Goal: Information Seeking & Learning: Find specific fact

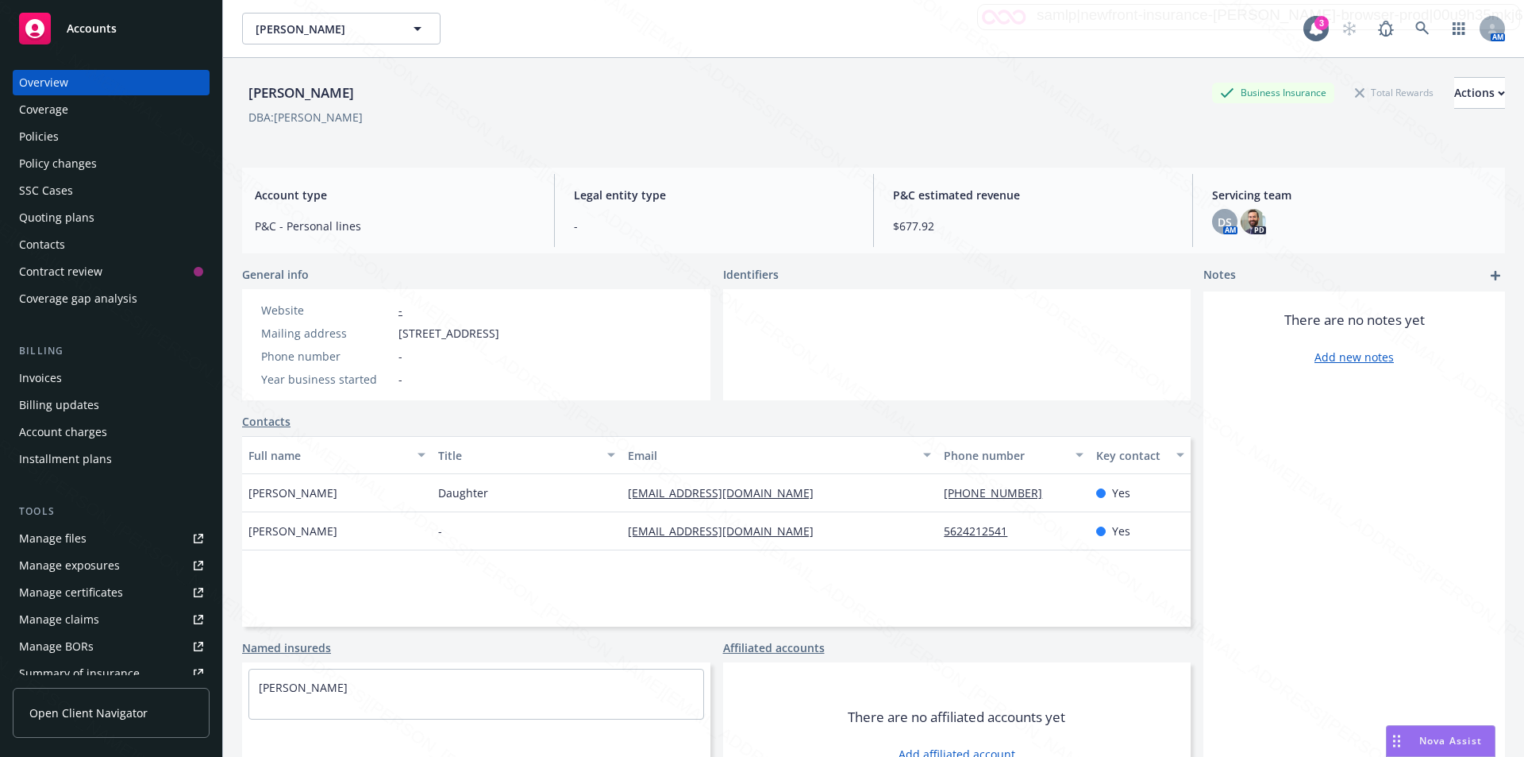
scroll to position [278, 0]
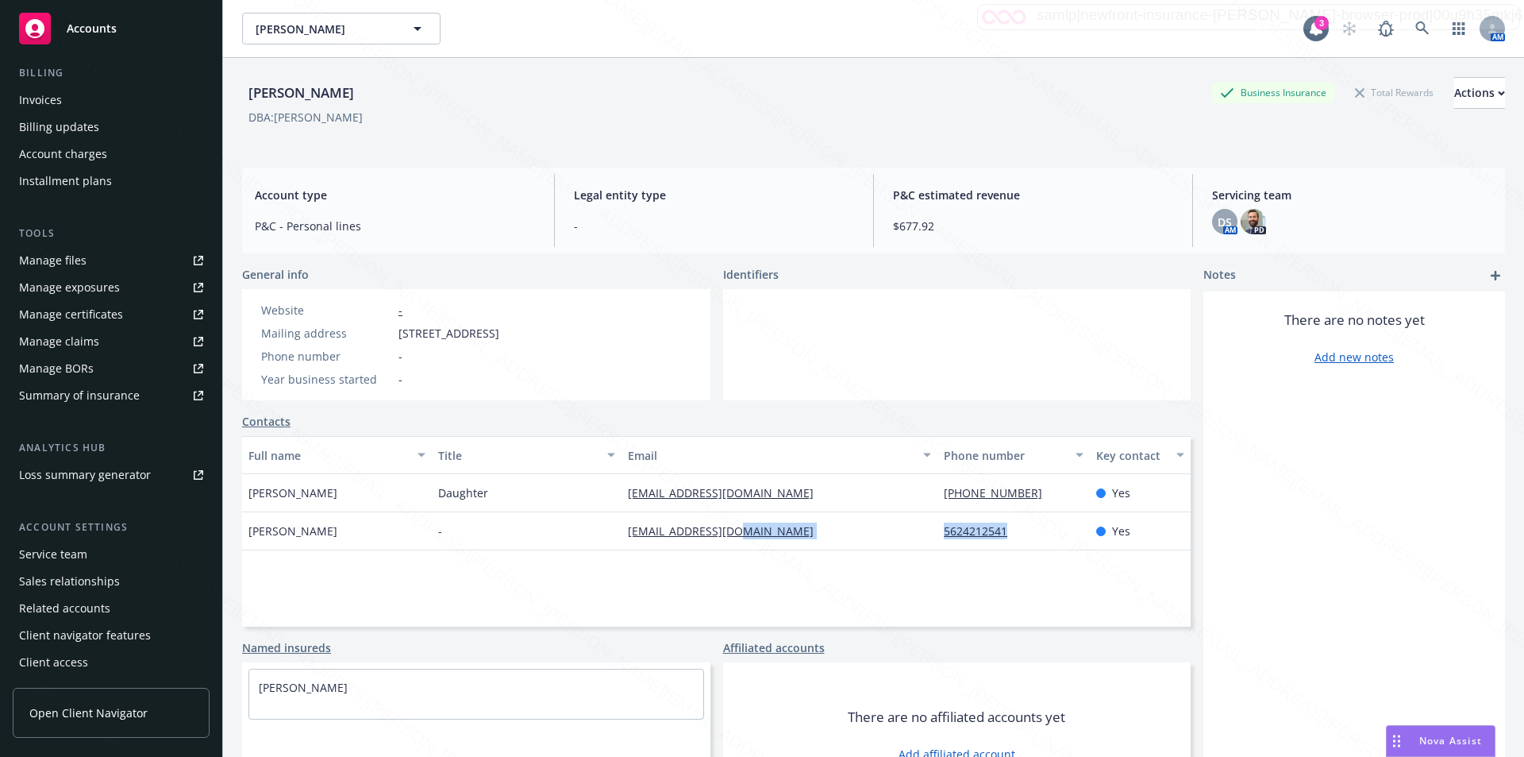
drag, startPoint x: 917, startPoint y: 537, endPoint x: 1002, endPoint y: 528, distance: 85.4
click at [1002, 528] on div "[PERSON_NAME] - [EMAIL_ADDRESS][DOMAIN_NAME] 5624212541 Yes" at bounding box center [716, 531] width 949 height 38
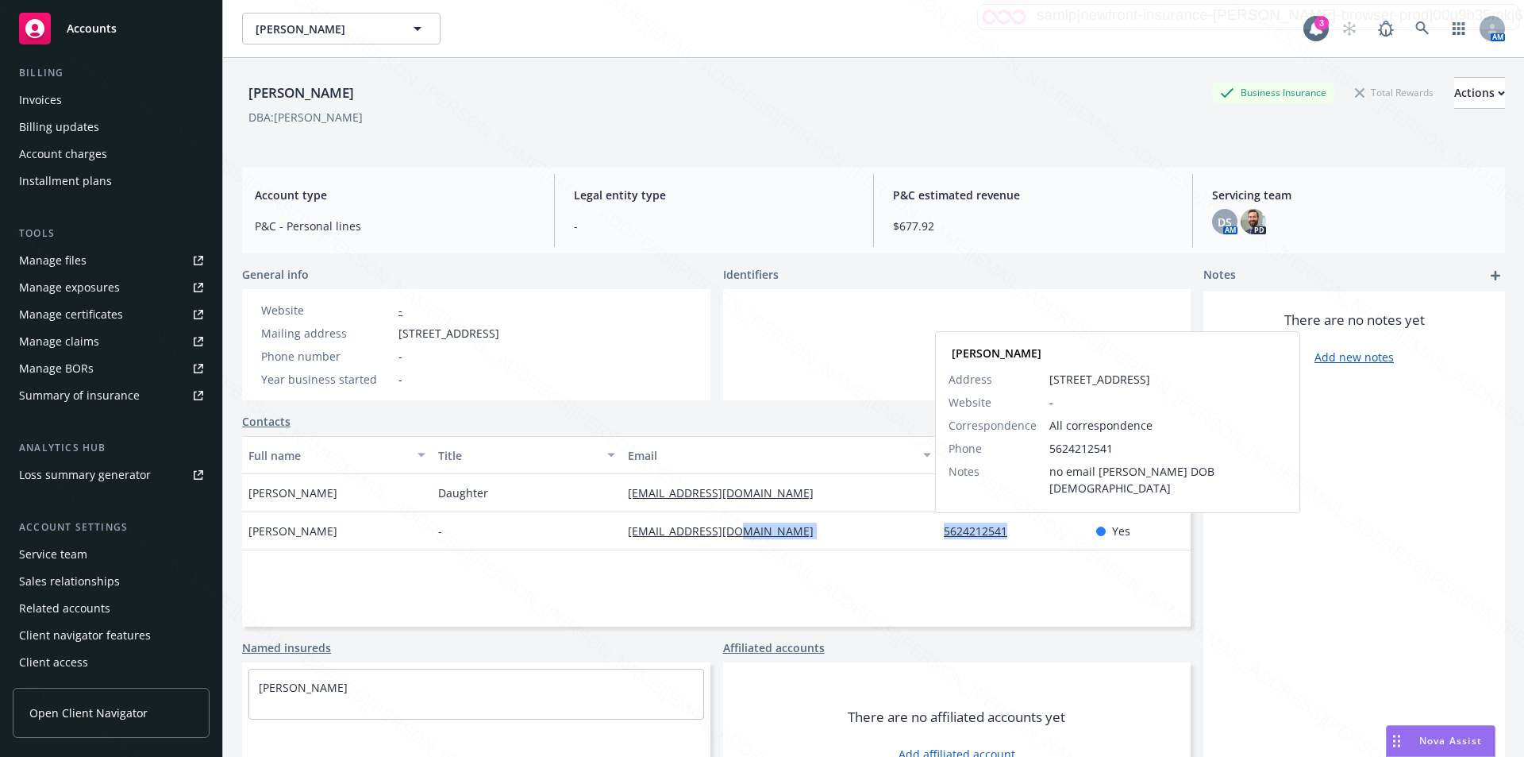
copy div "5624212541"
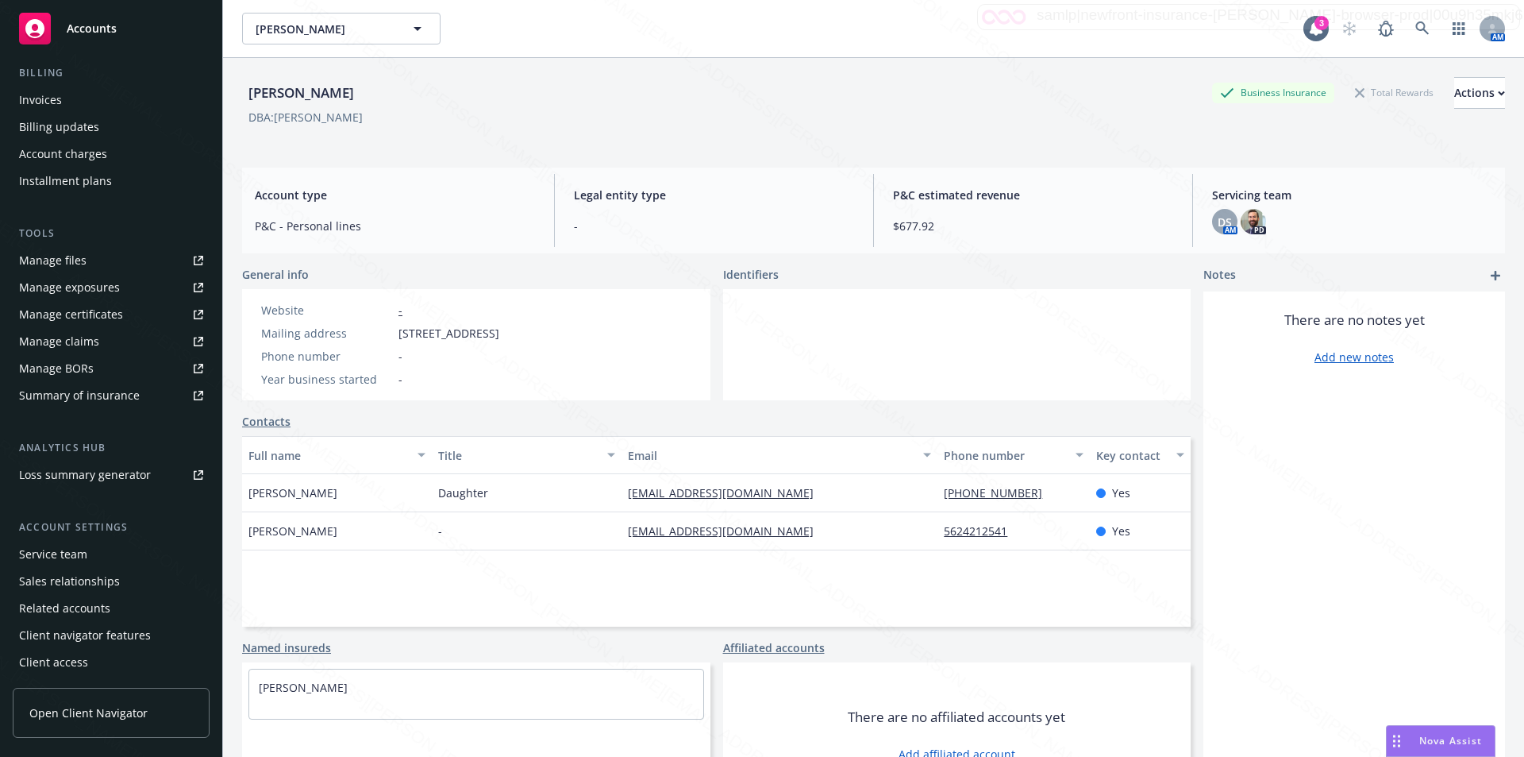
click at [603, 534] on div "-" at bounding box center [527, 531] width 190 height 38
drag, startPoint x: 759, startPoint y: 549, endPoint x: 617, endPoint y: 532, distance: 143.2
click at [622, 532] on div "[EMAIL_ADDRESS][DOMAIN_NAME]" at bounding box center [780, 531] width 316 height 38
copy link "[EMAIL_ADDRESS][DOMAIN_NAME]"
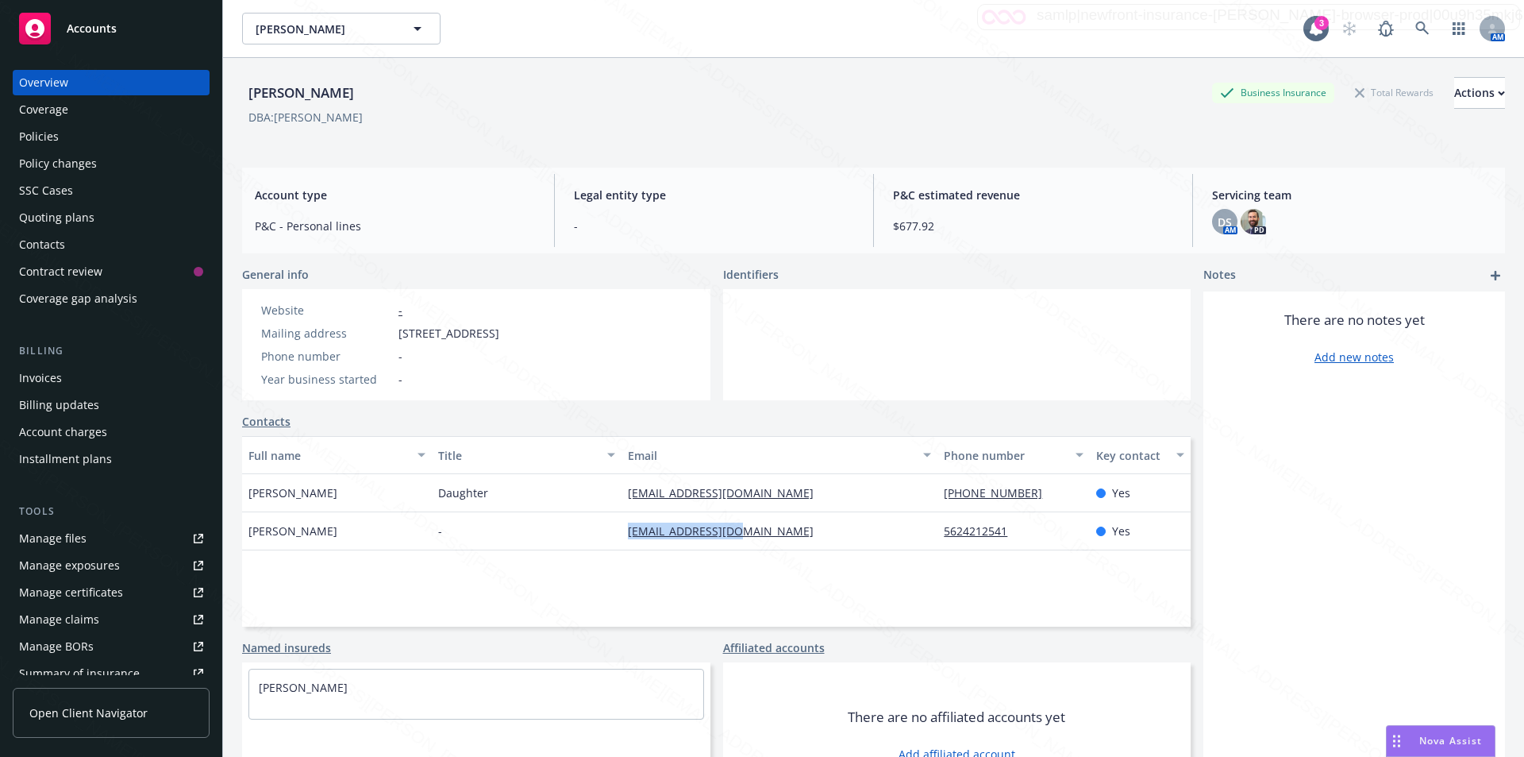
click at [53, 135] on div "Policies" at bounding box center [39, 136] width 40 height 25
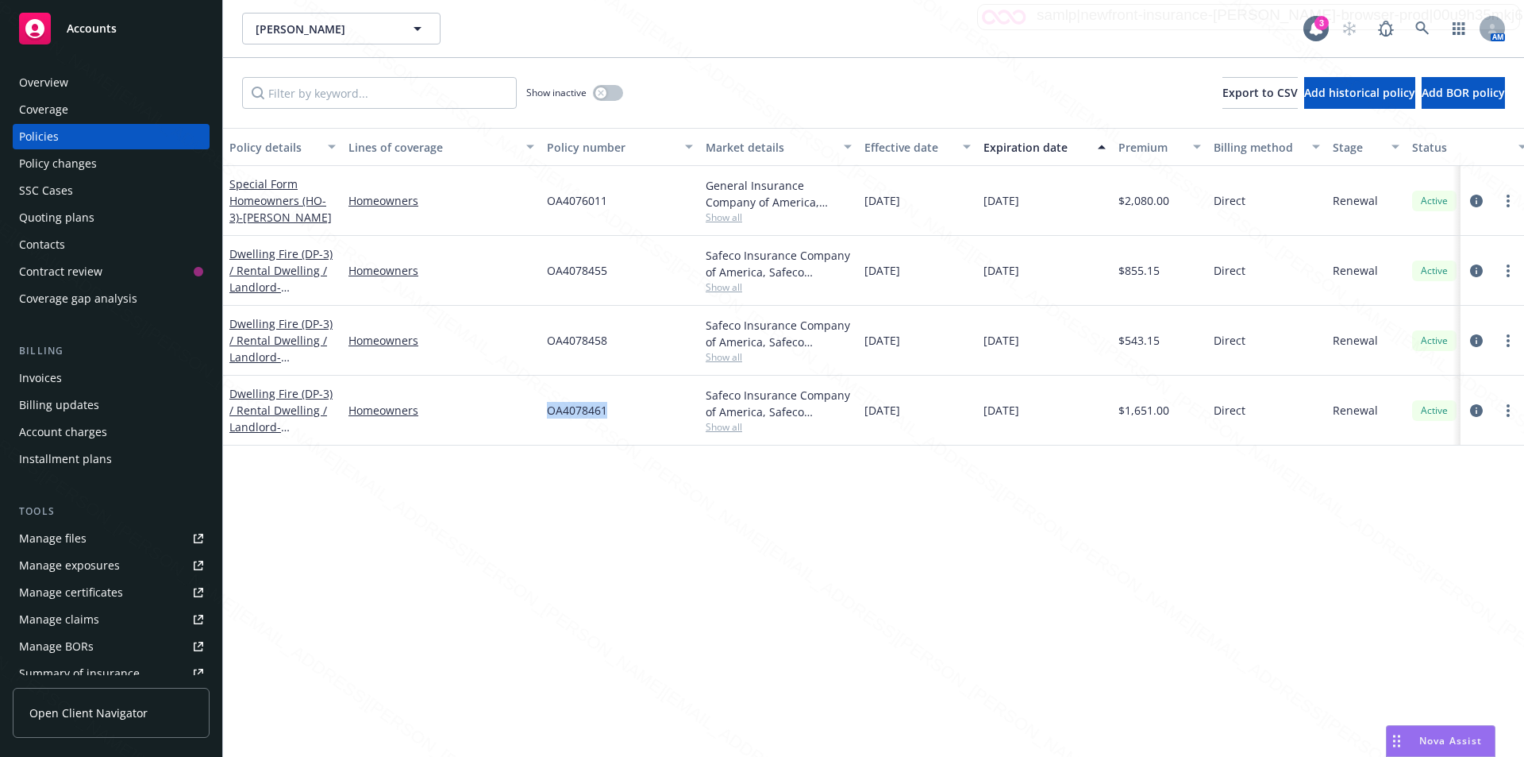
drag, startPoint x: 609, startPoint y: 414, endPoint x: 557, endPoint y: 410, distance: 51.8
click at [535, 415] on div "Dwelling Fire (DP-3) / Rental Dwelling / Landlord - 6001-03-[STREET_ADDRESS] Ho…" at bounding box center [989, 411] width 1532 height 70
copy div "OA4078461"
drag, startPoint x: 301, startPoint y: 218, endPoint x: 306, endPoint y: 231, distance: 14.3
click at [306, 231] on div "Special Form Homeowners (HO-3) - [PERSON_NAME]" at bounding box center [282, 201] width 119 height 70
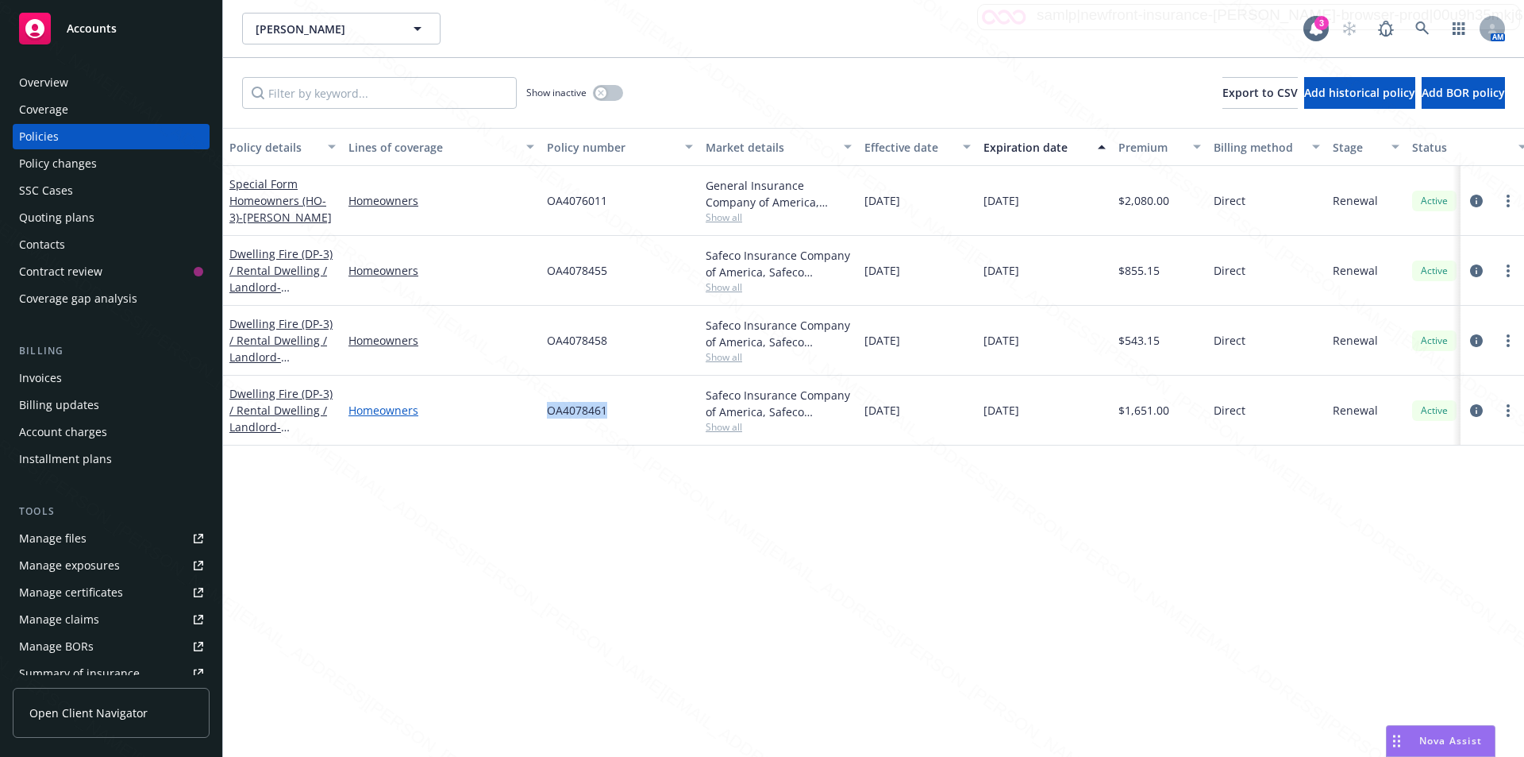
drag, startPoint x: 611, startPoint y: 410, endPoint x: 520, endPoint y: 406, distance: 91.4
click at [520, 406] on div "Dwelling Fire (DP-3) / Rental Dwelling / Landlord - 6001-03-[STREET_ADDRESS] Ho…" at bounding box center [989, 411] width 1532 height 70
copy div "OA4078461"
click at [1422, 22] on icon at bounding box center [1422, 27] width 13 height 13
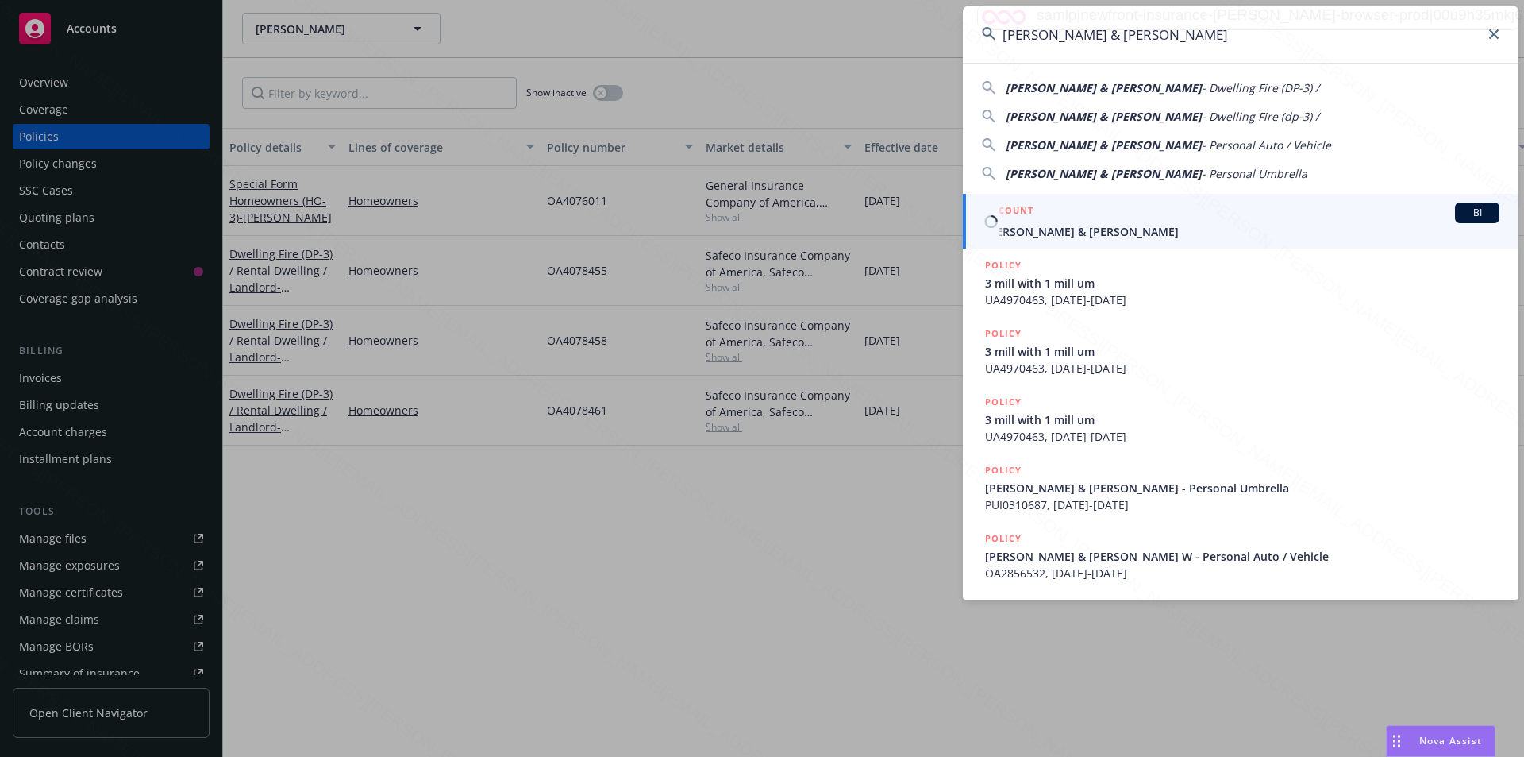
type input "[PERSON_NAME] & [PERSON_NAME]"
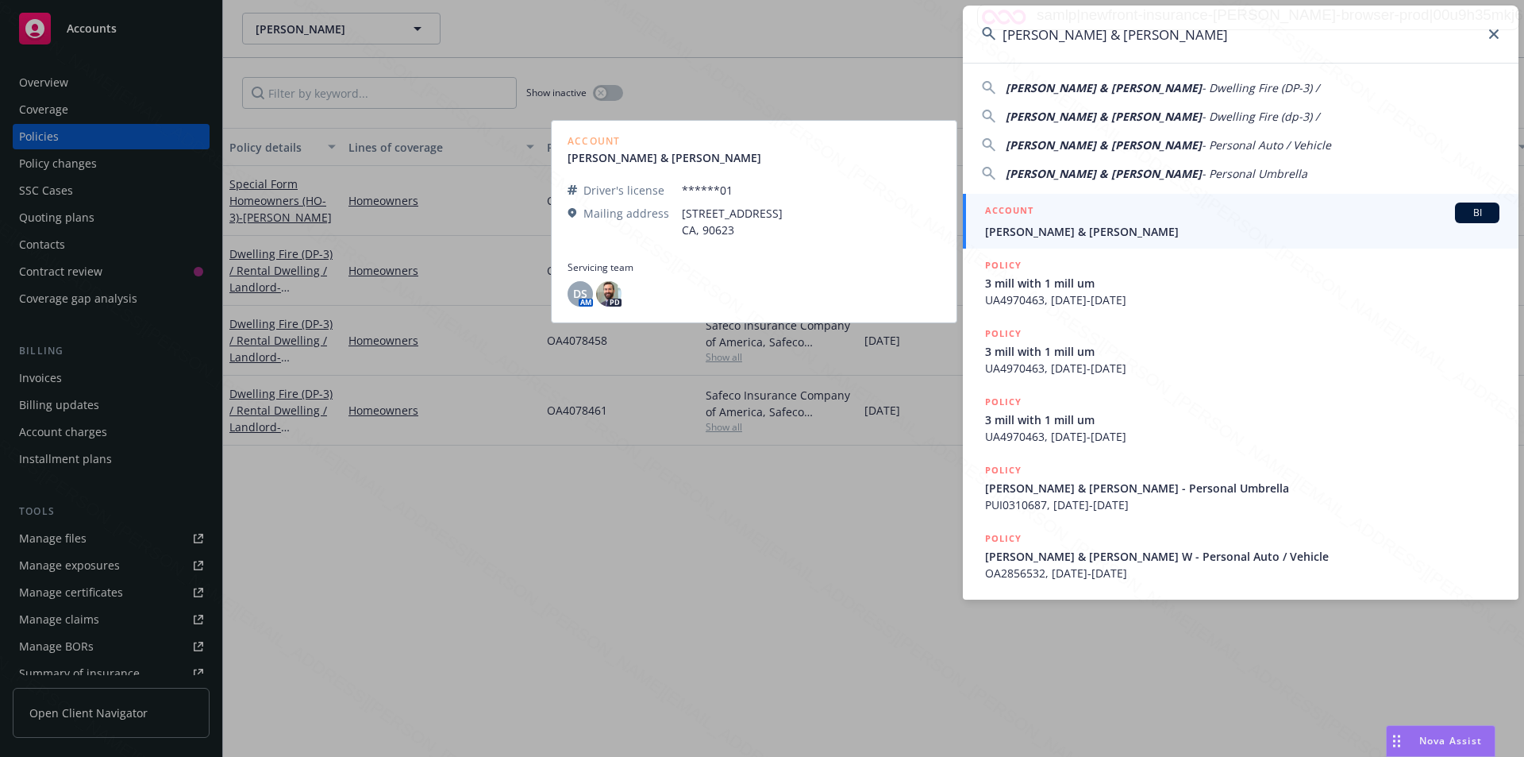
click at [1139, 230] on span "[PERSON_NAME] & [PERSON_NAME]" at bounding box center [1242, 231] width 514 height 17
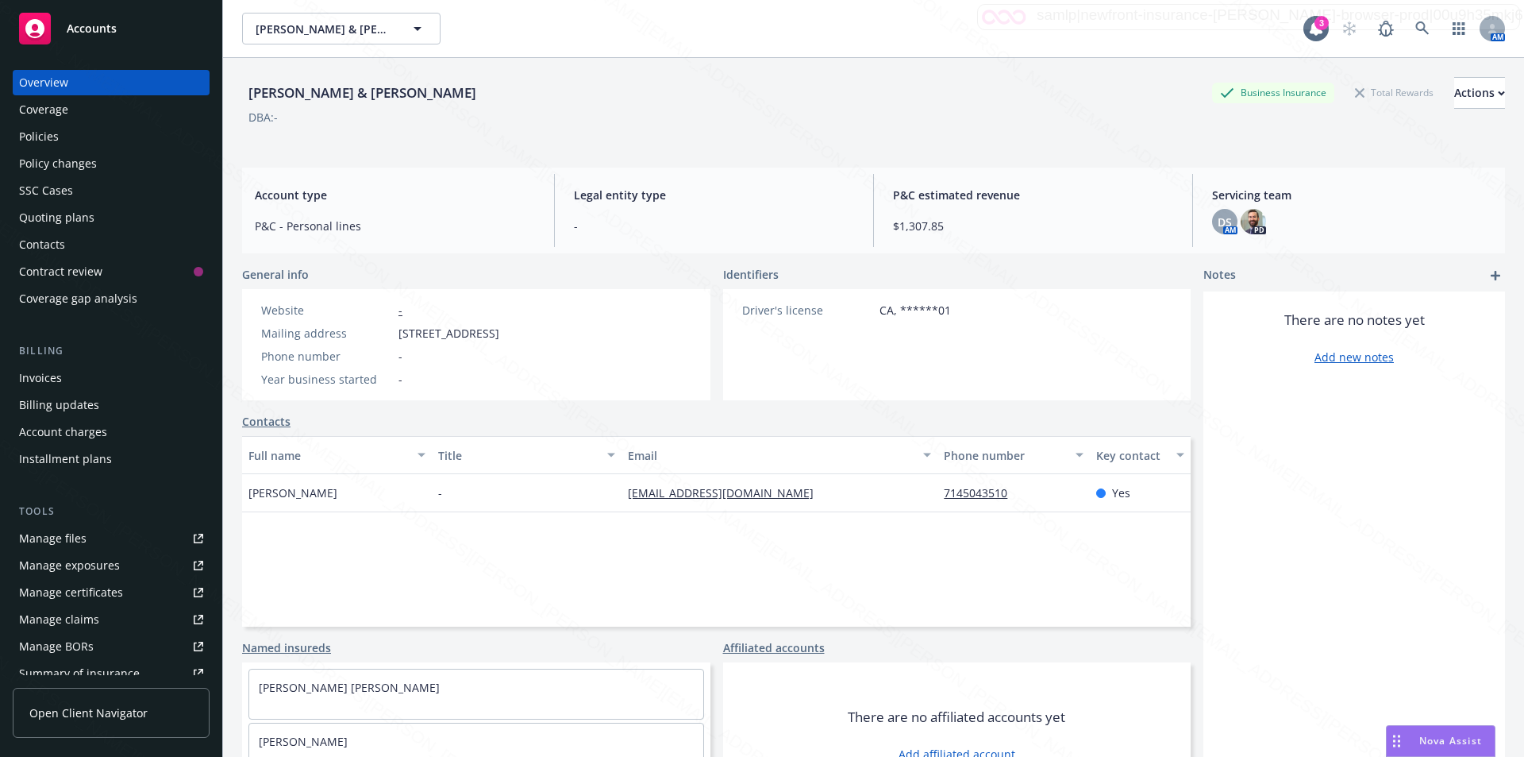
click at [63, 137] on div "Policies" at bounding box center [111, 136] width 184 height 25
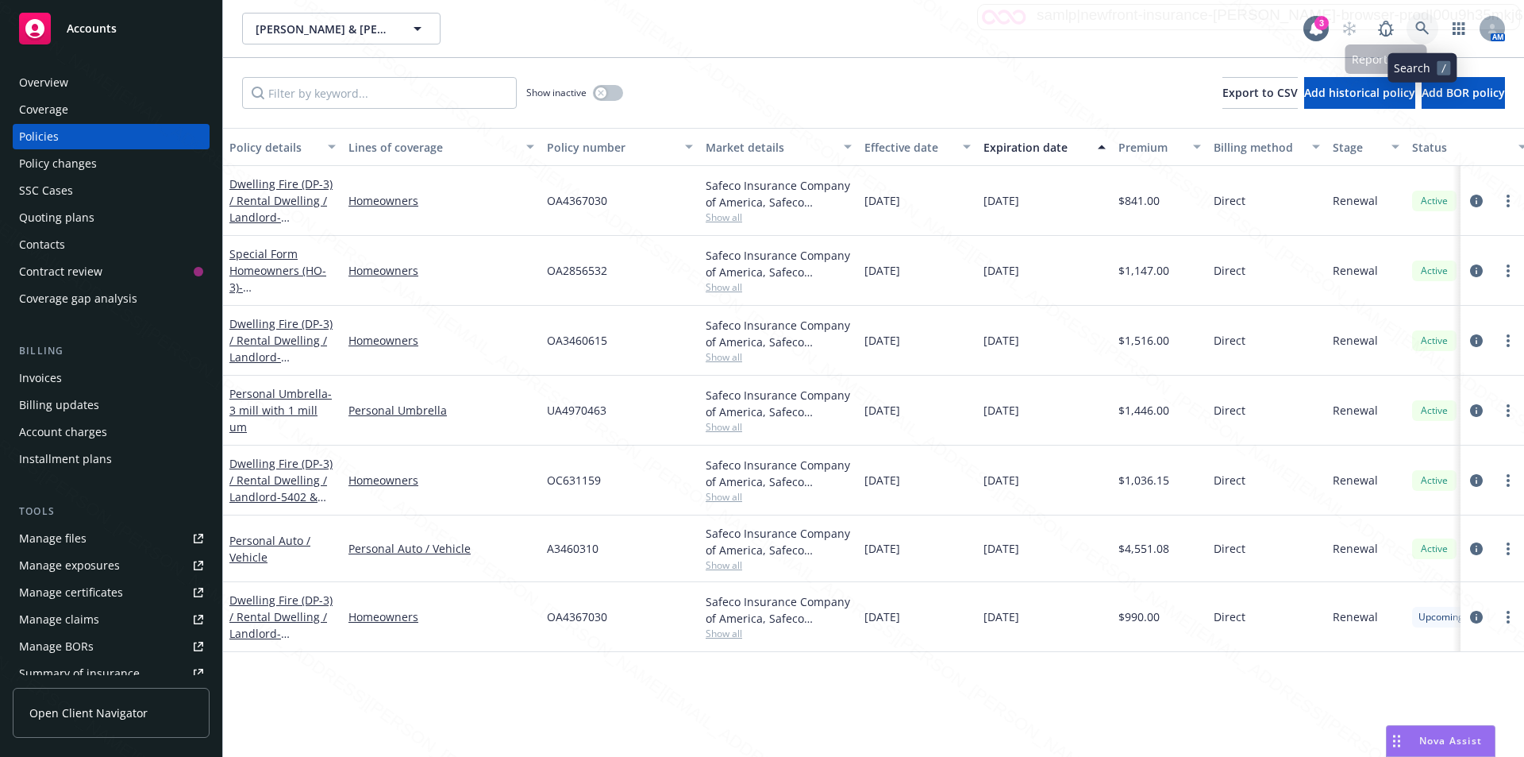
click at [1420, 25] on icon at bounding box center [1423, 28] width 14 height 14
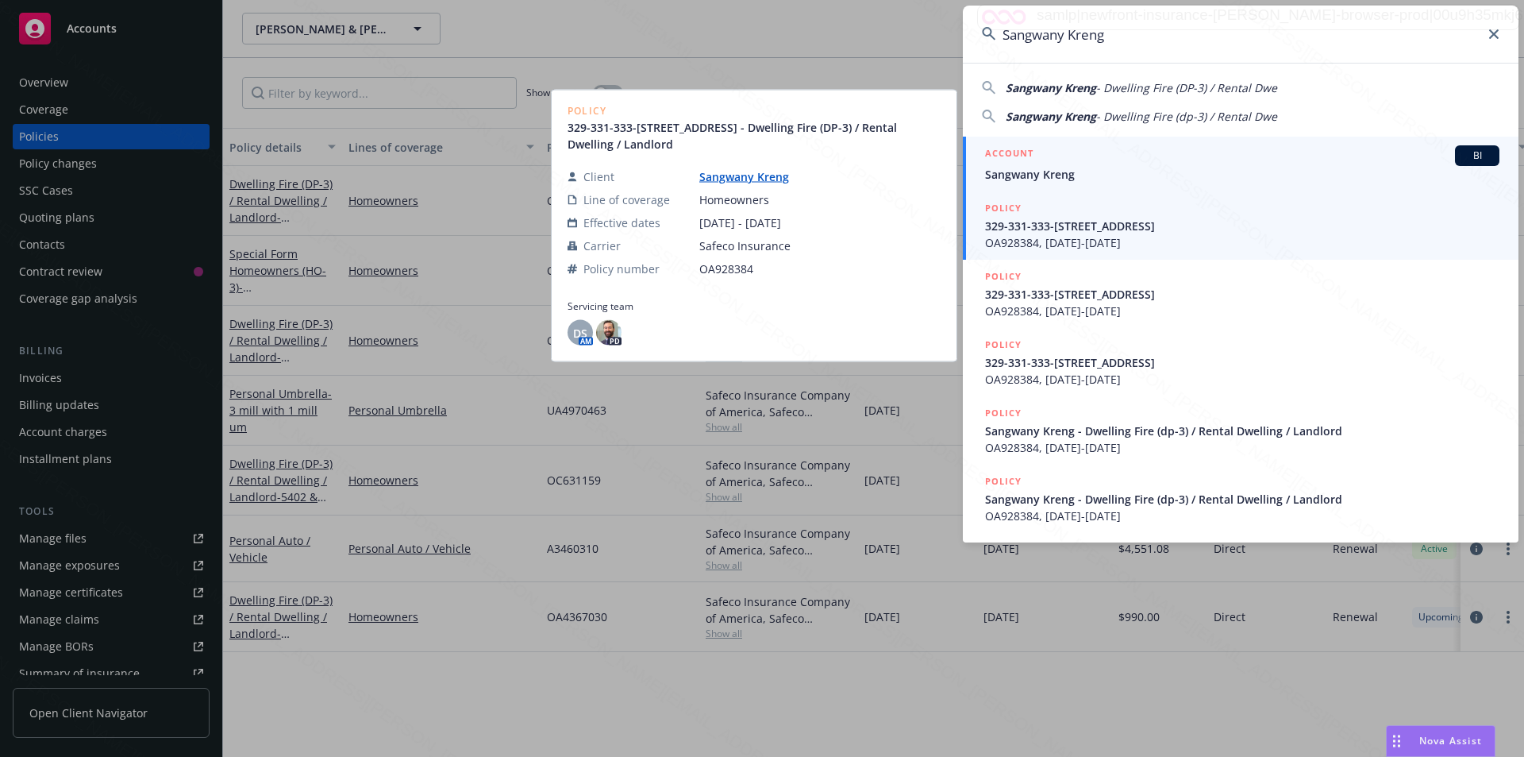
type input "Sangwany Kreng"
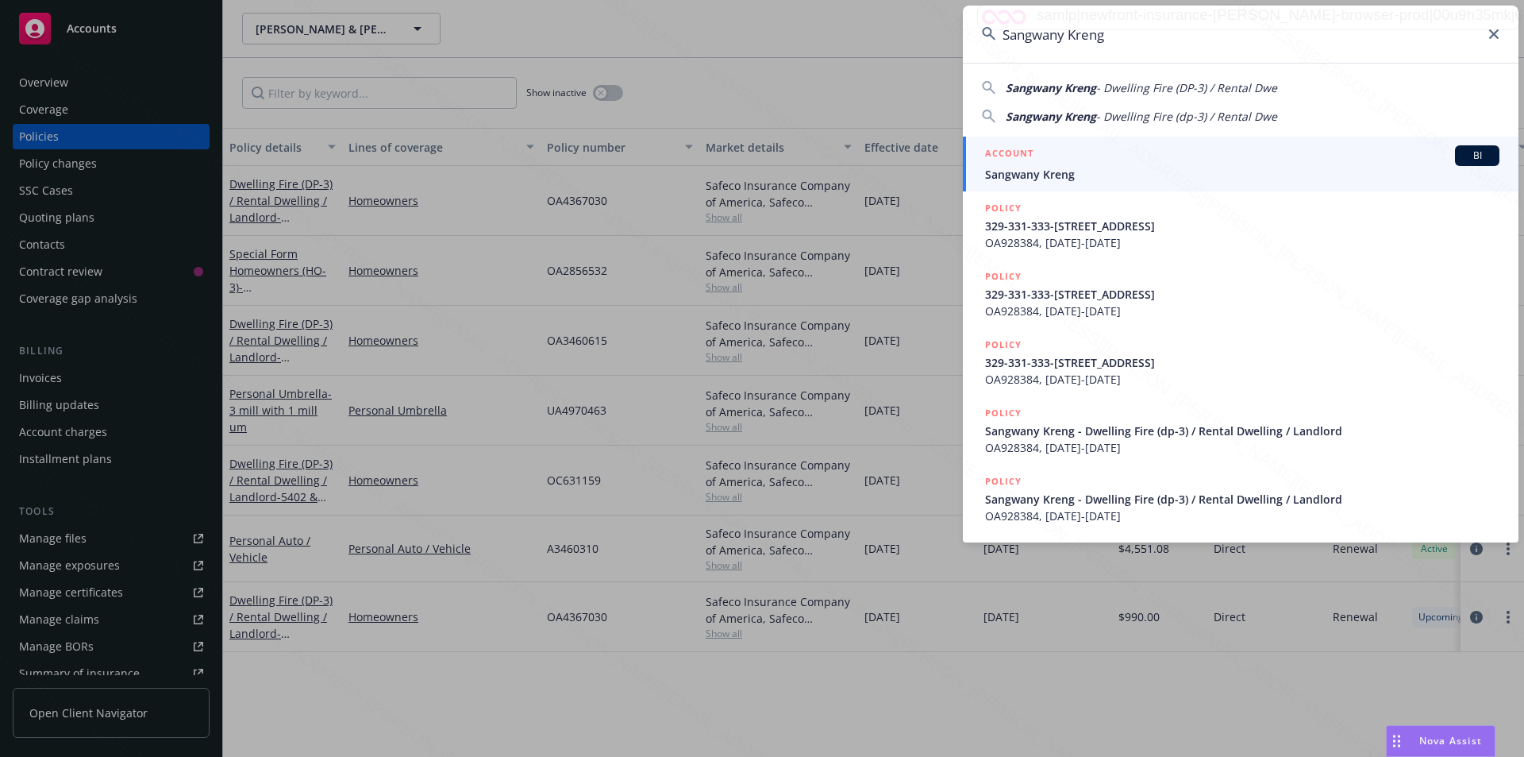
click at [1057, 167] on span "Sangwany Kreng" at bounding box center [1242, 174] width 514 height 17
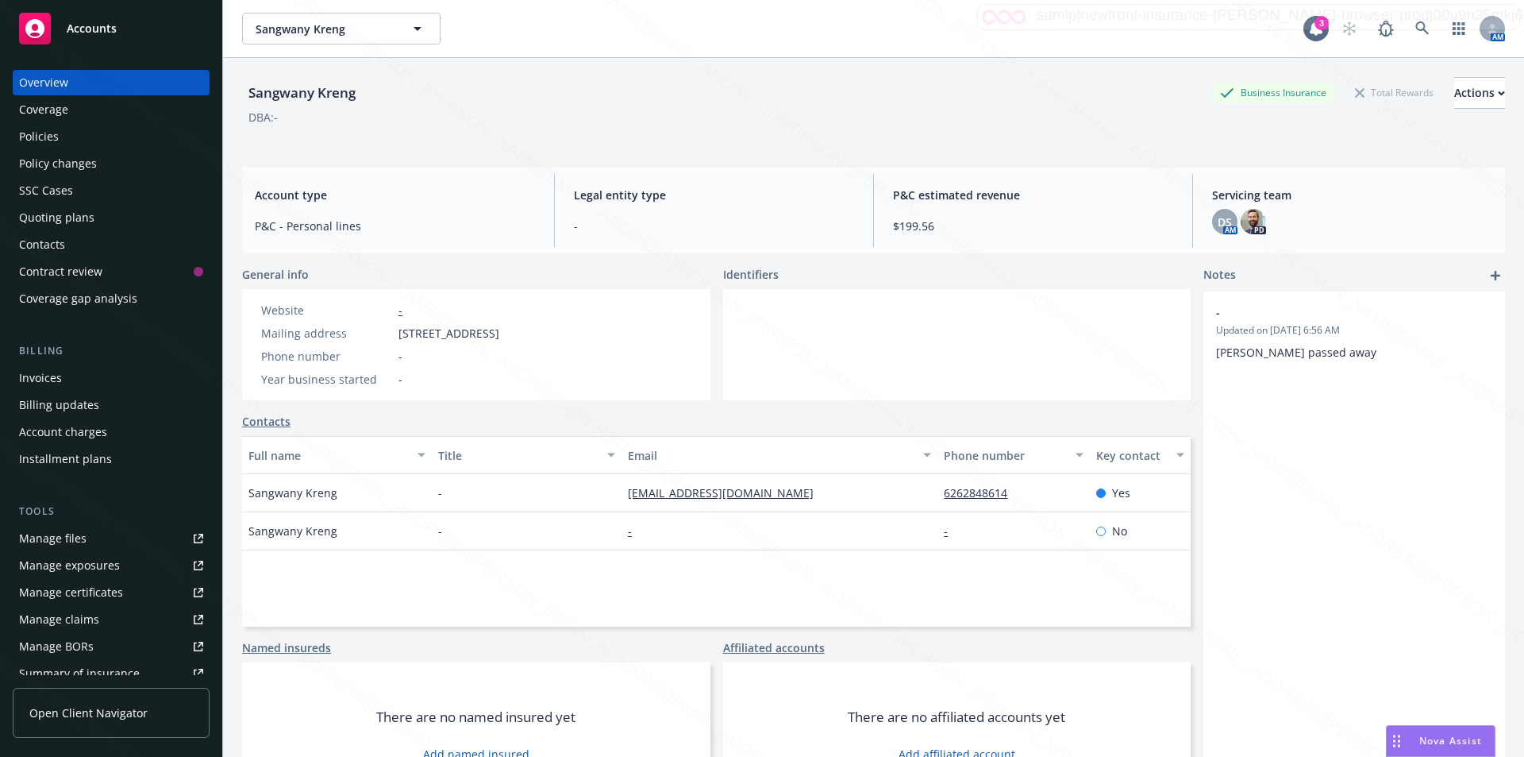
click at [28, 139] on div "Policies" at bounding box center [39, 136] width 40 height 25
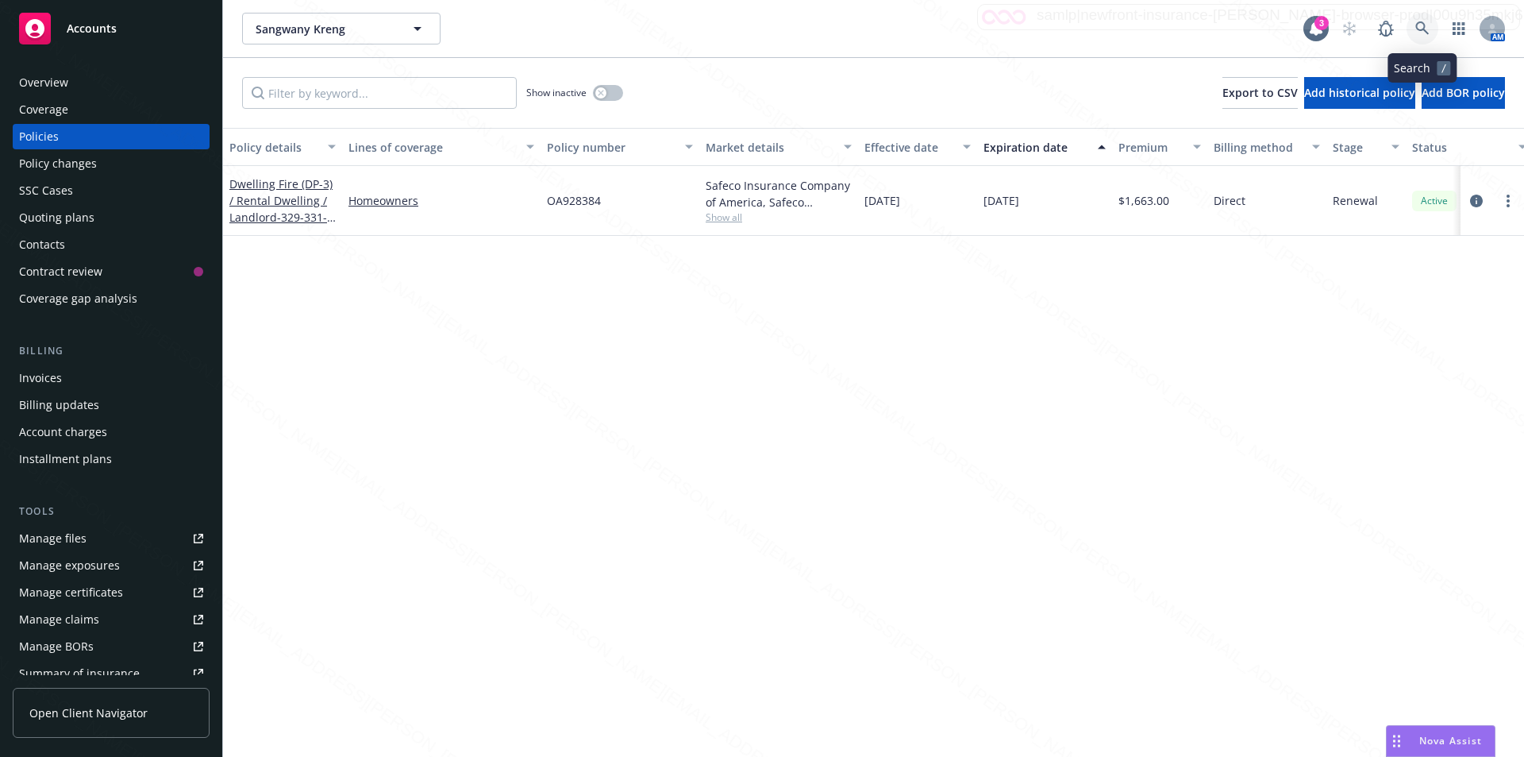
click at [1421, 22] on icon at bounding box center [1422, 27] width 13 height 13
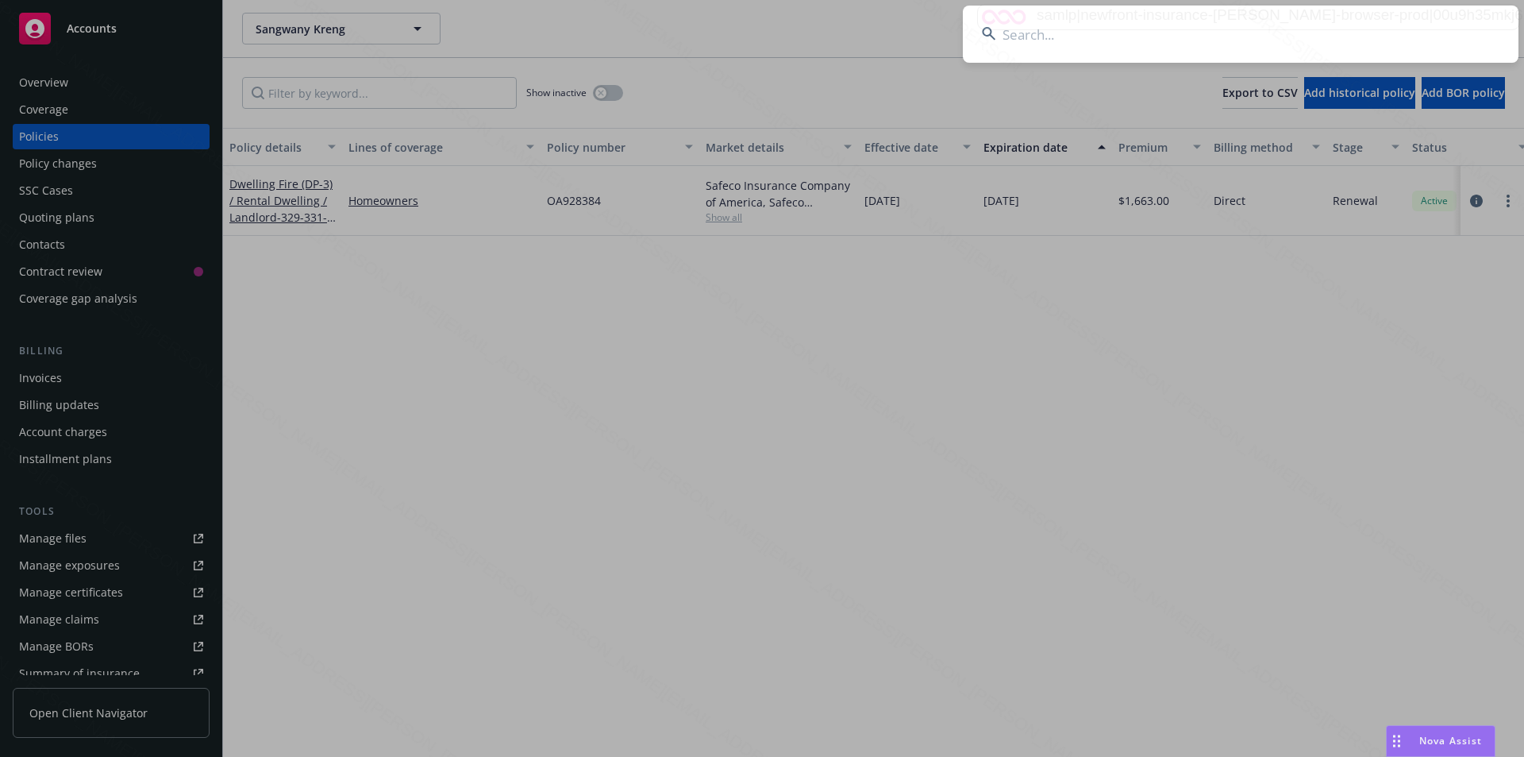
click at [1093, 42] on input at bounding box center [1241, 34] width 556 height 57
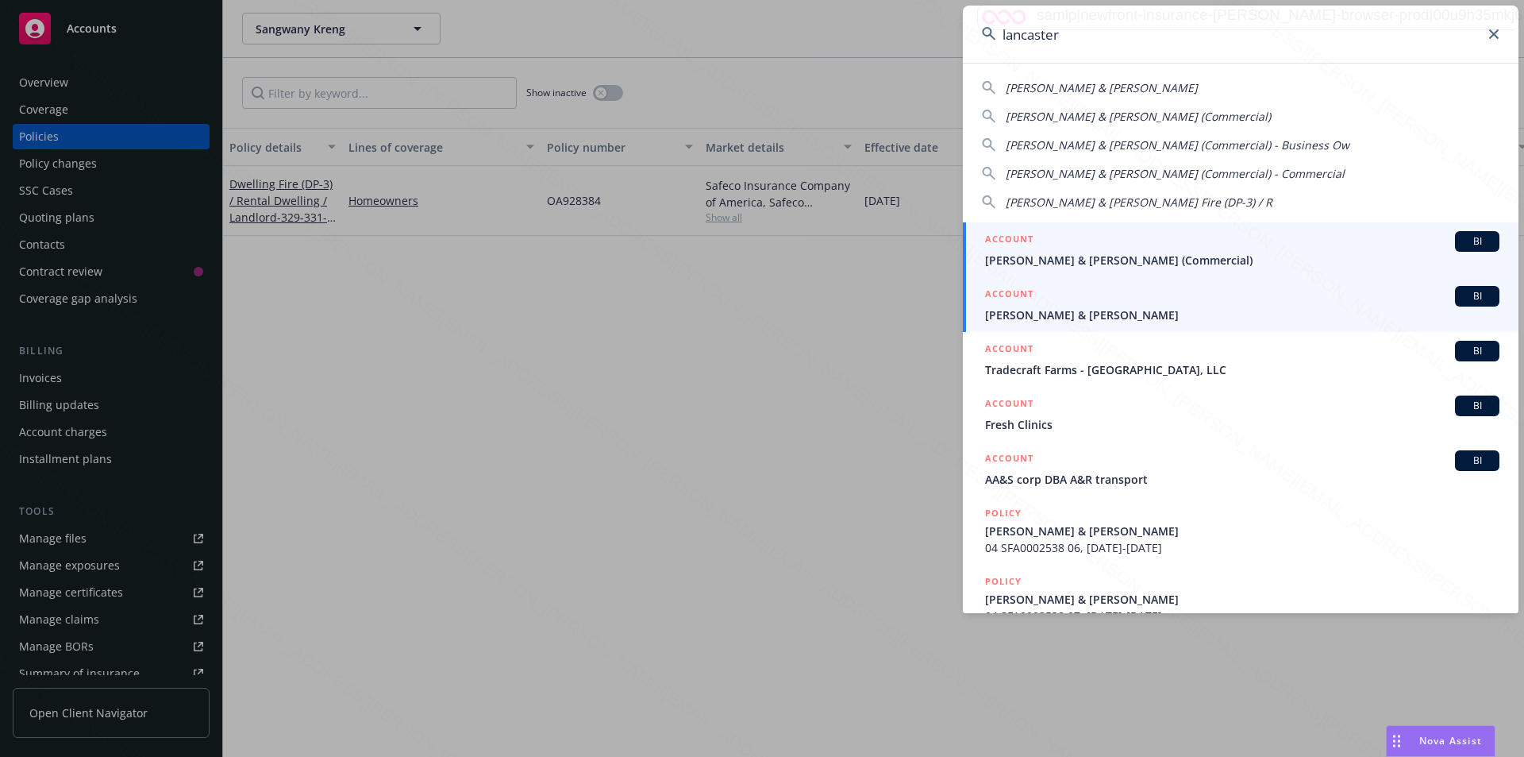
type input "lancaster"
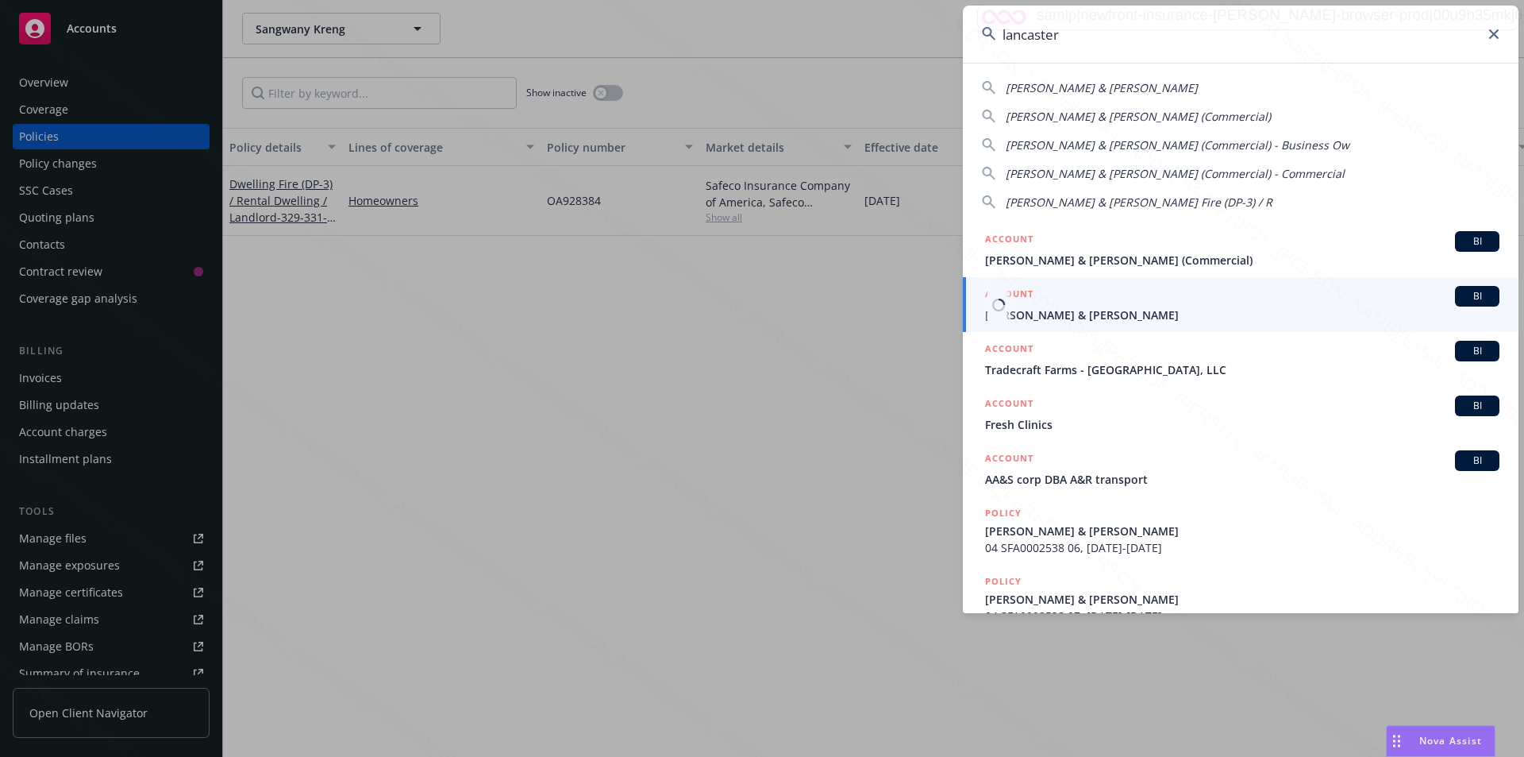
click at [1099, 318] on span "[PERSON_NAME] & [PERSON_NAME]" at bounding box center [1242, 314] width 514 height 17
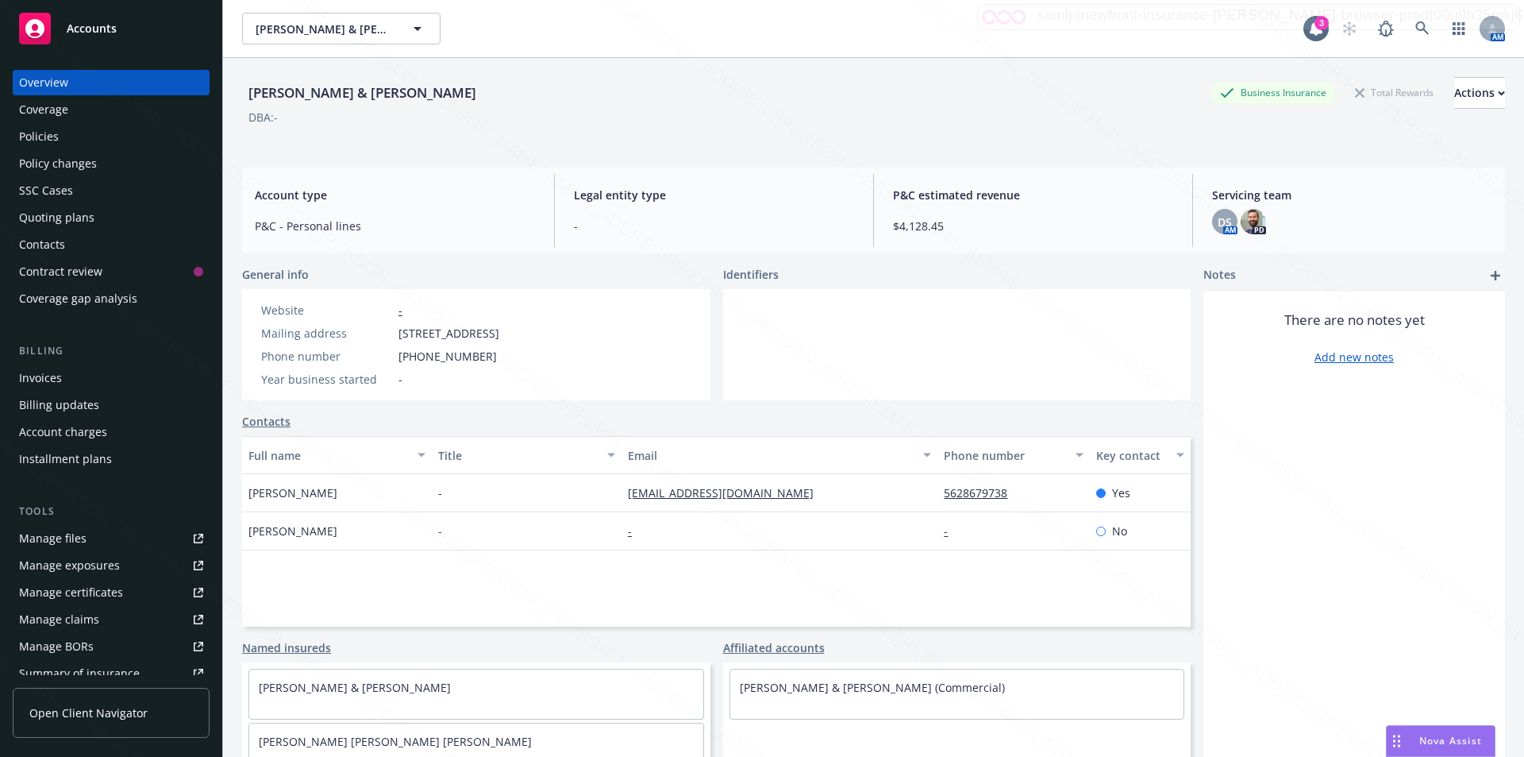
click at [72, 133] on div "Policies" at bounding box center [111, 136] width 184 height 25
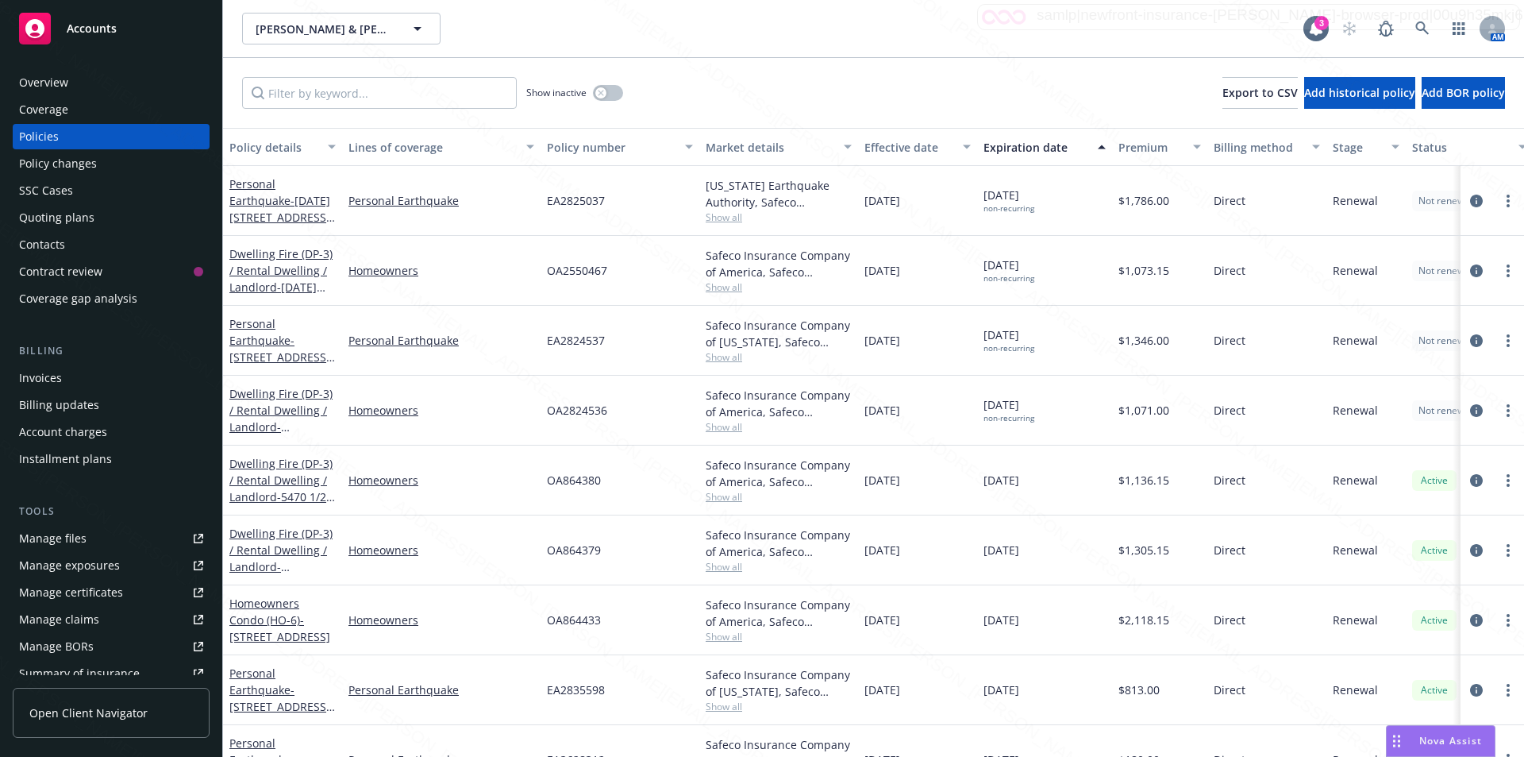
click at [668, 566] on div "OA864379" at bounding box center [620, 550] width 159 height 70
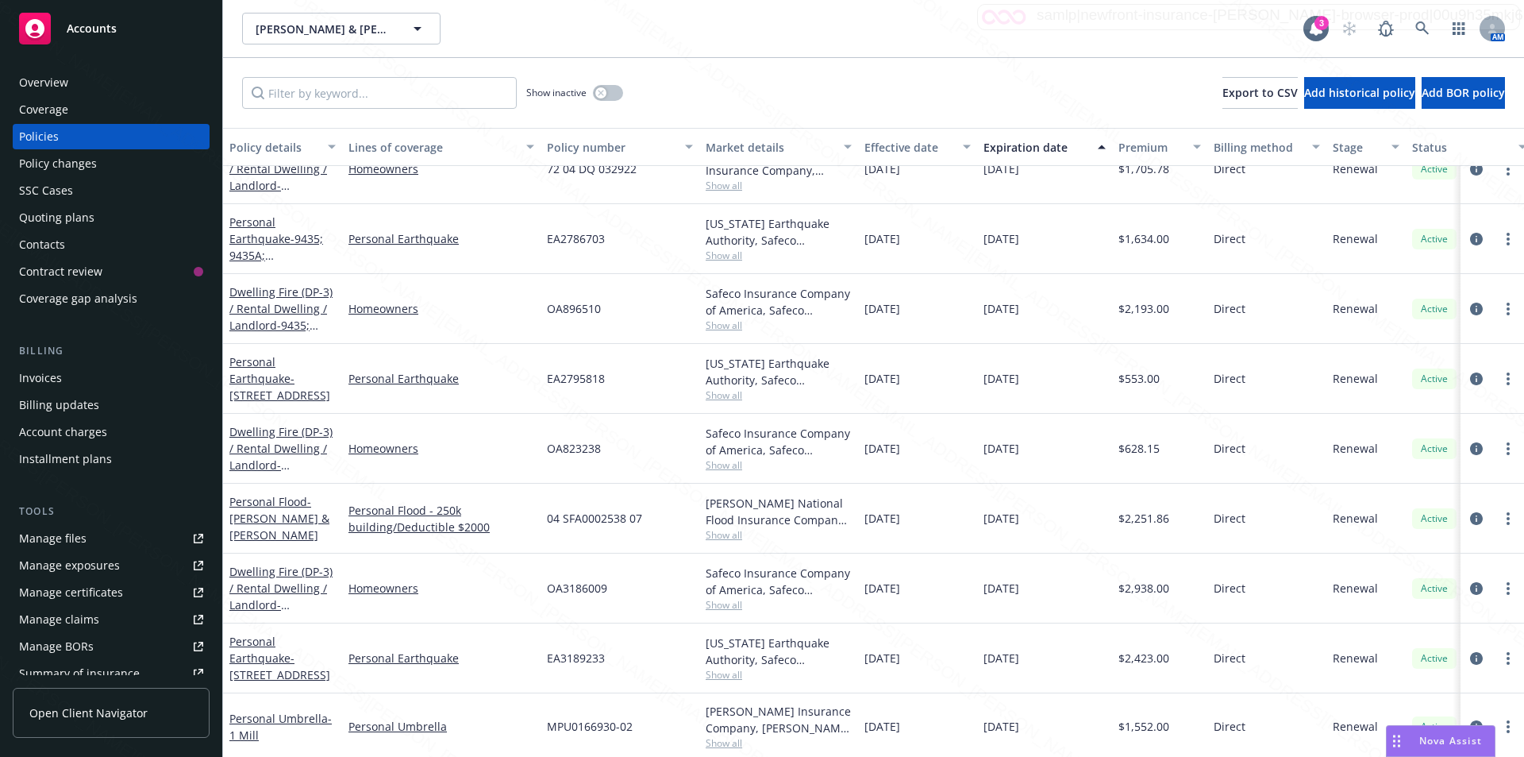
scroll to position [873, 0]
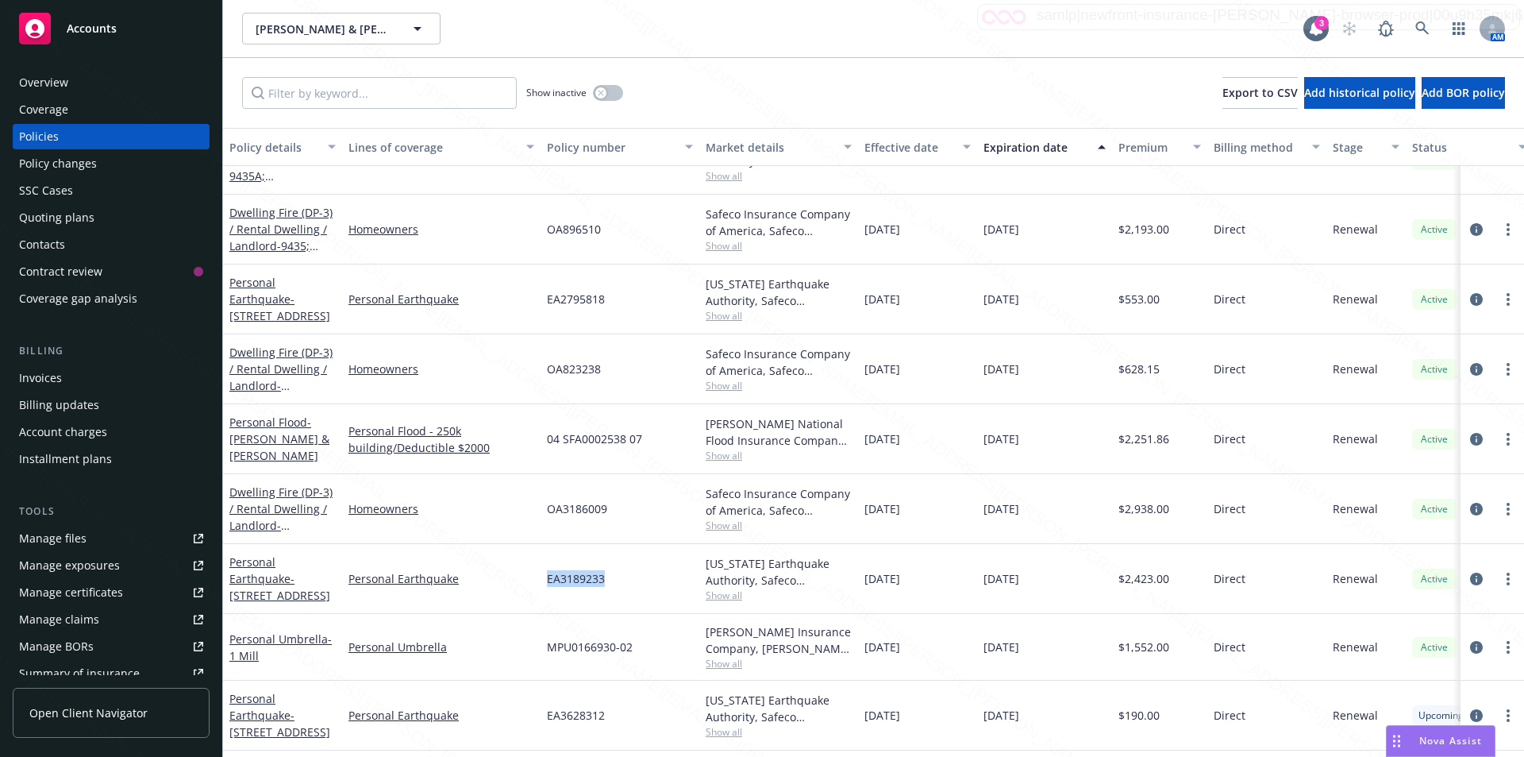
drag, startPoint x: 605, startPoint y: 580, endPoint x: 544, endPoint y: 576, distance: 61.3
click at [544, 576] on div "EA3189233" at bounding box center [620, 579] width 159 height 70
copy span "EA3189233"
click at [1418, 19] on link at bounding box center [1423, 29] width 32 height 32
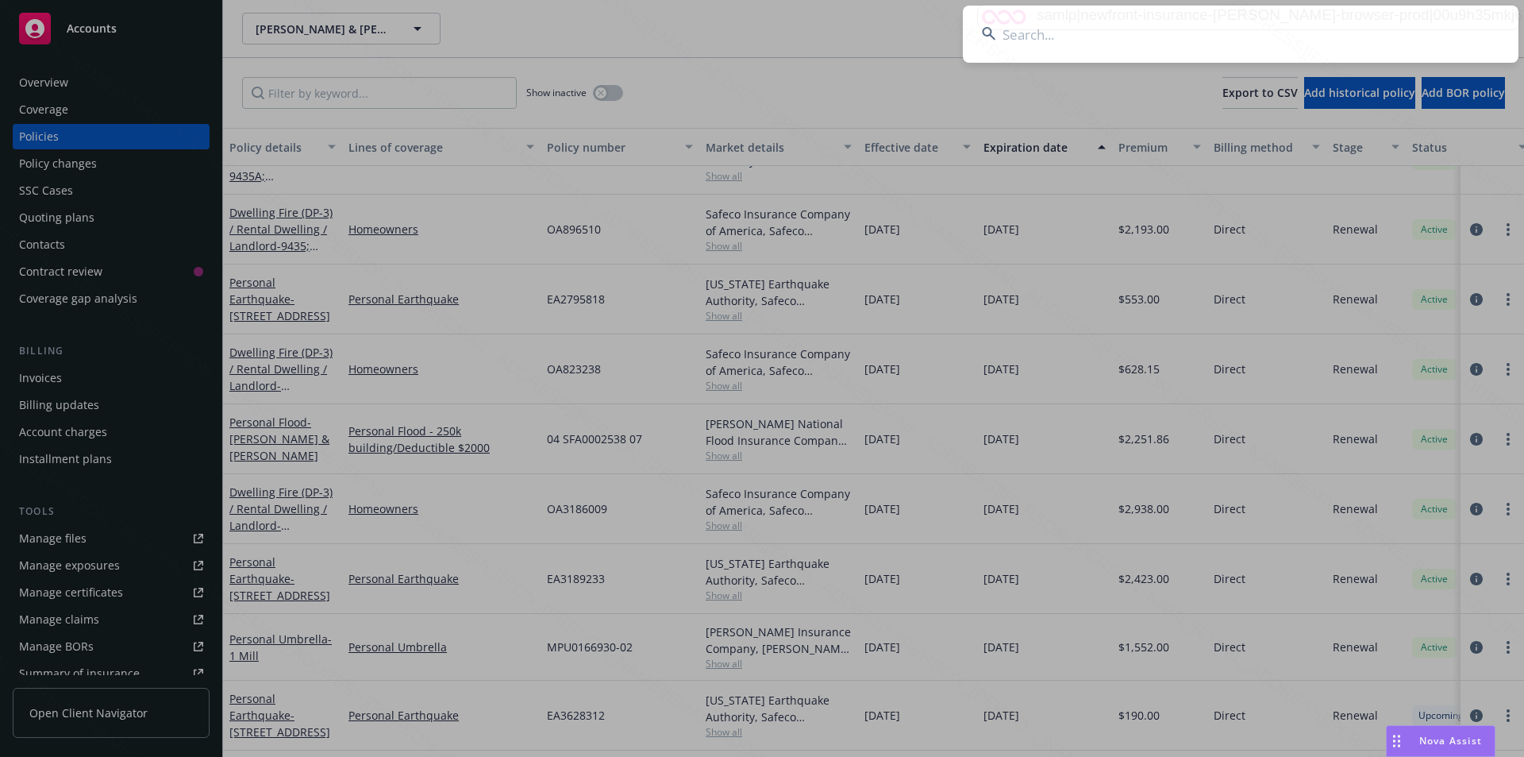
click at [1206, 36] on input at bounding box center [1241, 34] width 556 height 57
type input "[PERSON_NAME]"
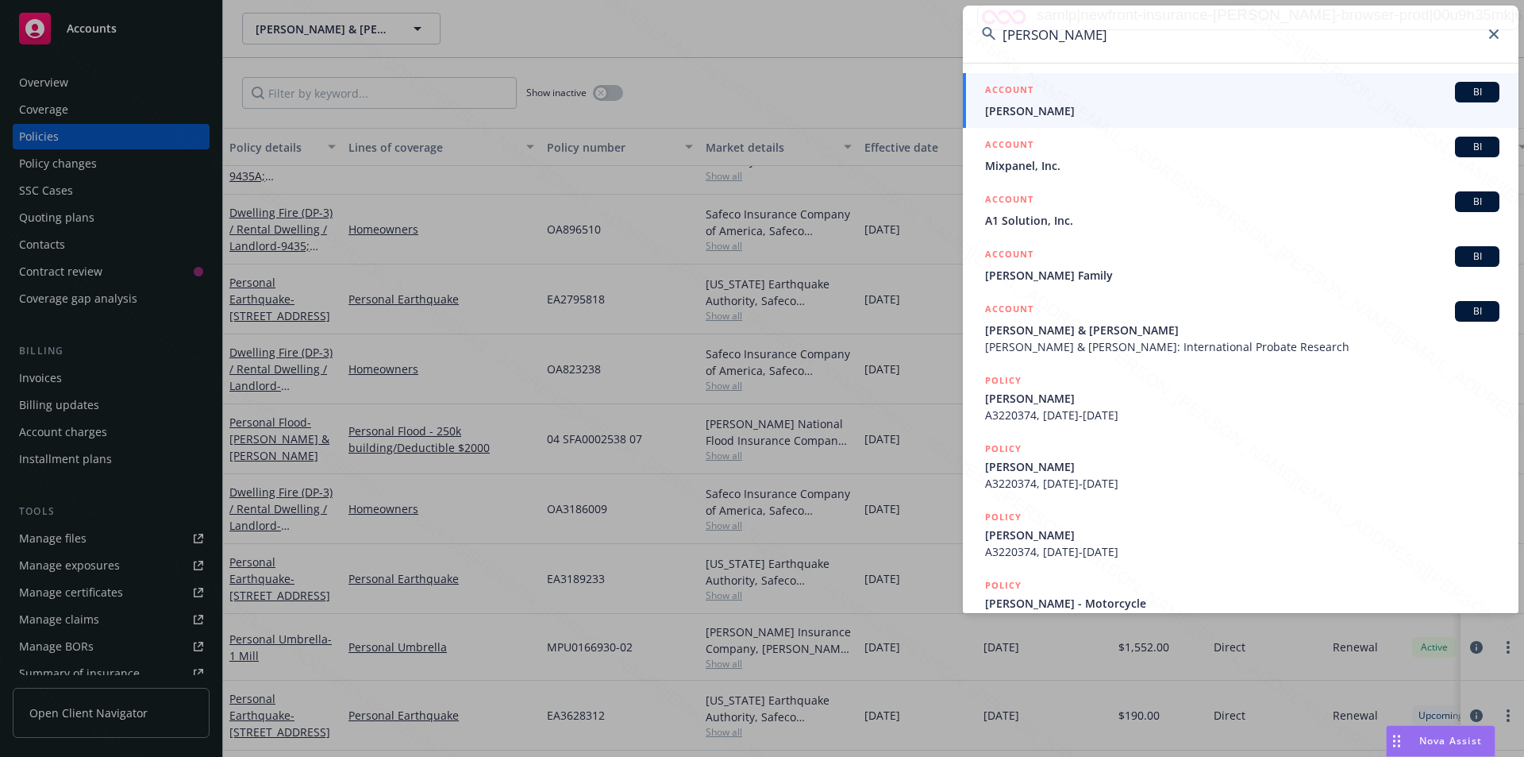
click at [1074, 118] on span "[PERSON_NAME]" at bounding box center [1242, 110] width 514 height 17
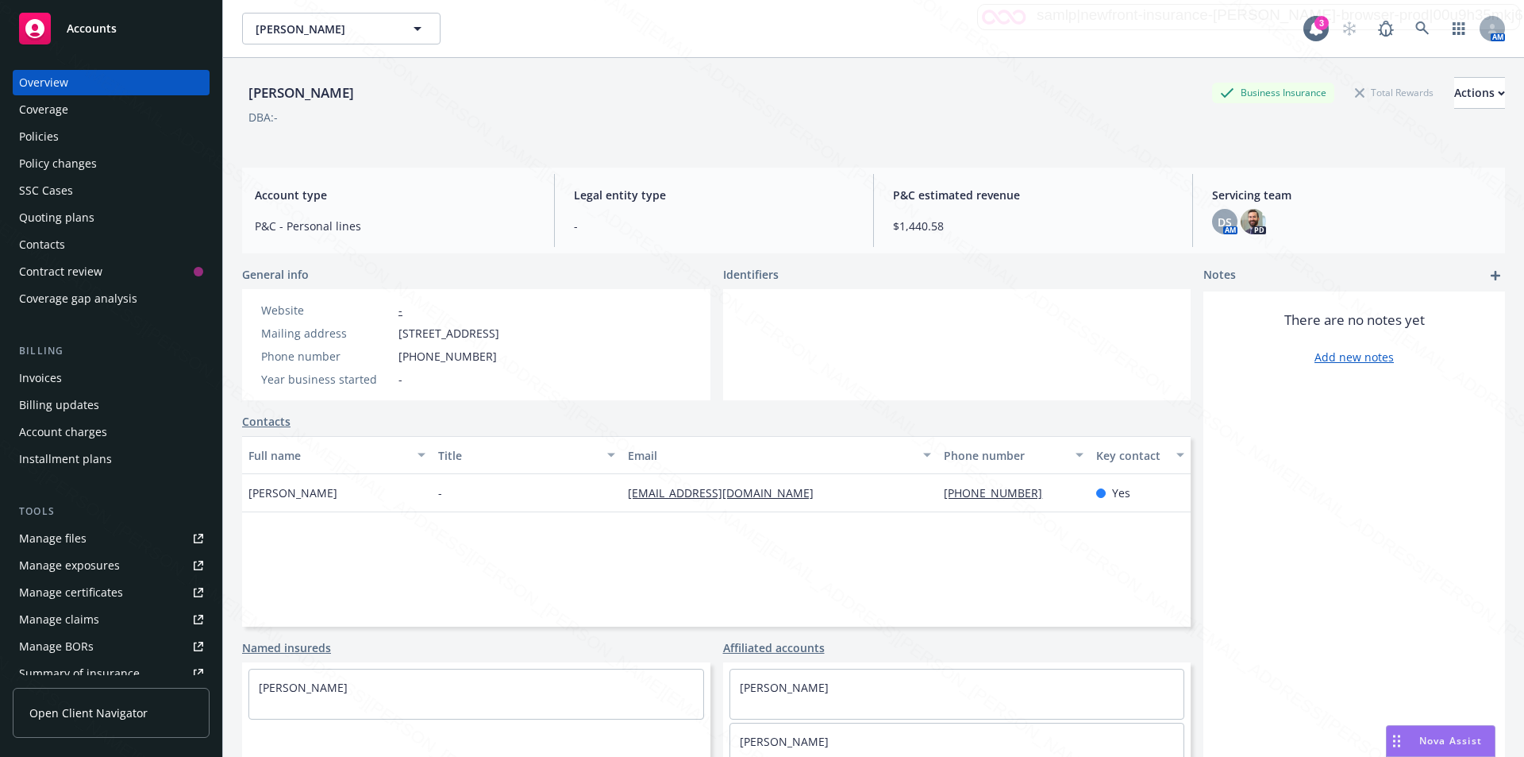
click at [63, 137] on div "Policies" at bounding box center [111, 136] width 184 height 25
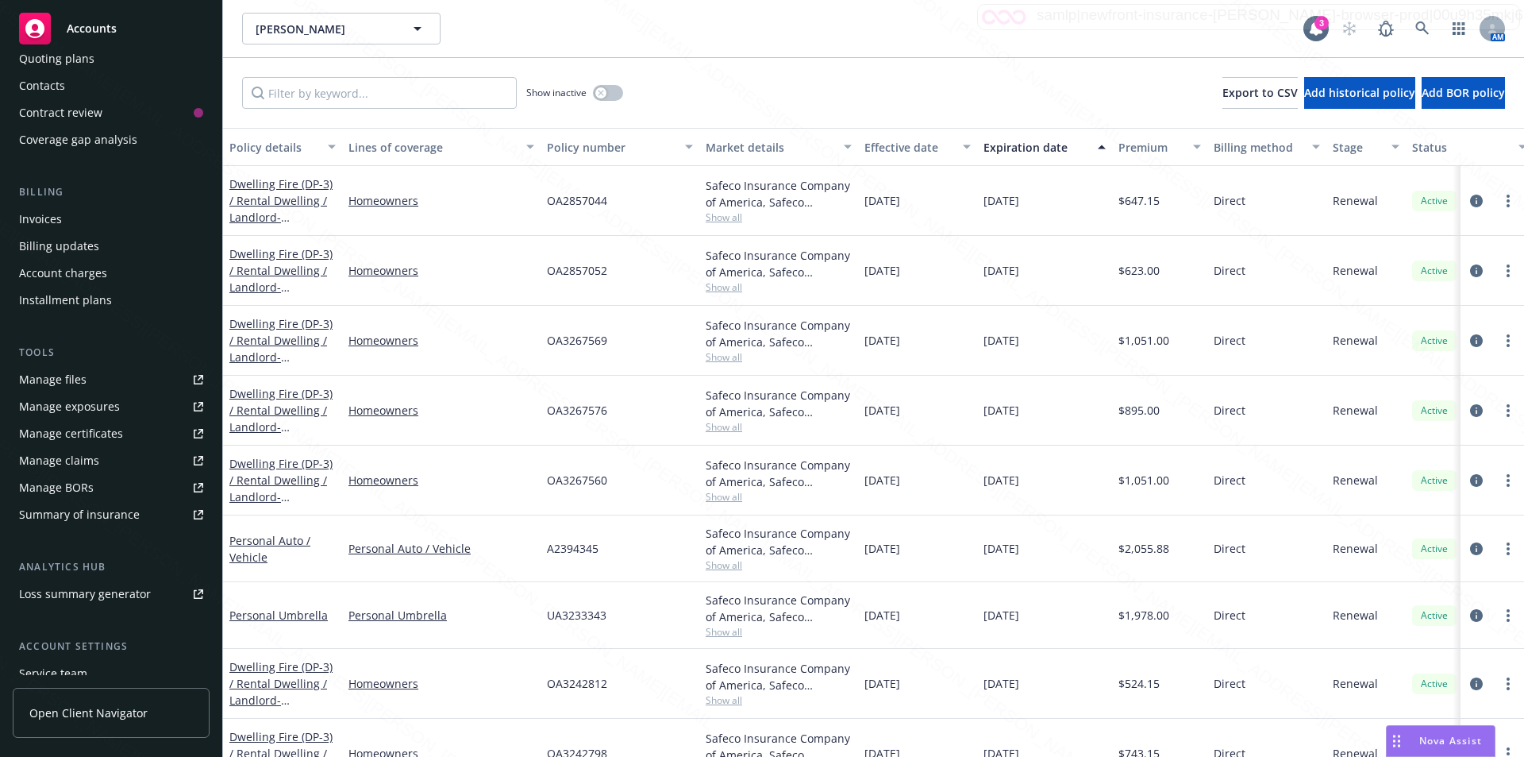
scroll to position [238, 0]
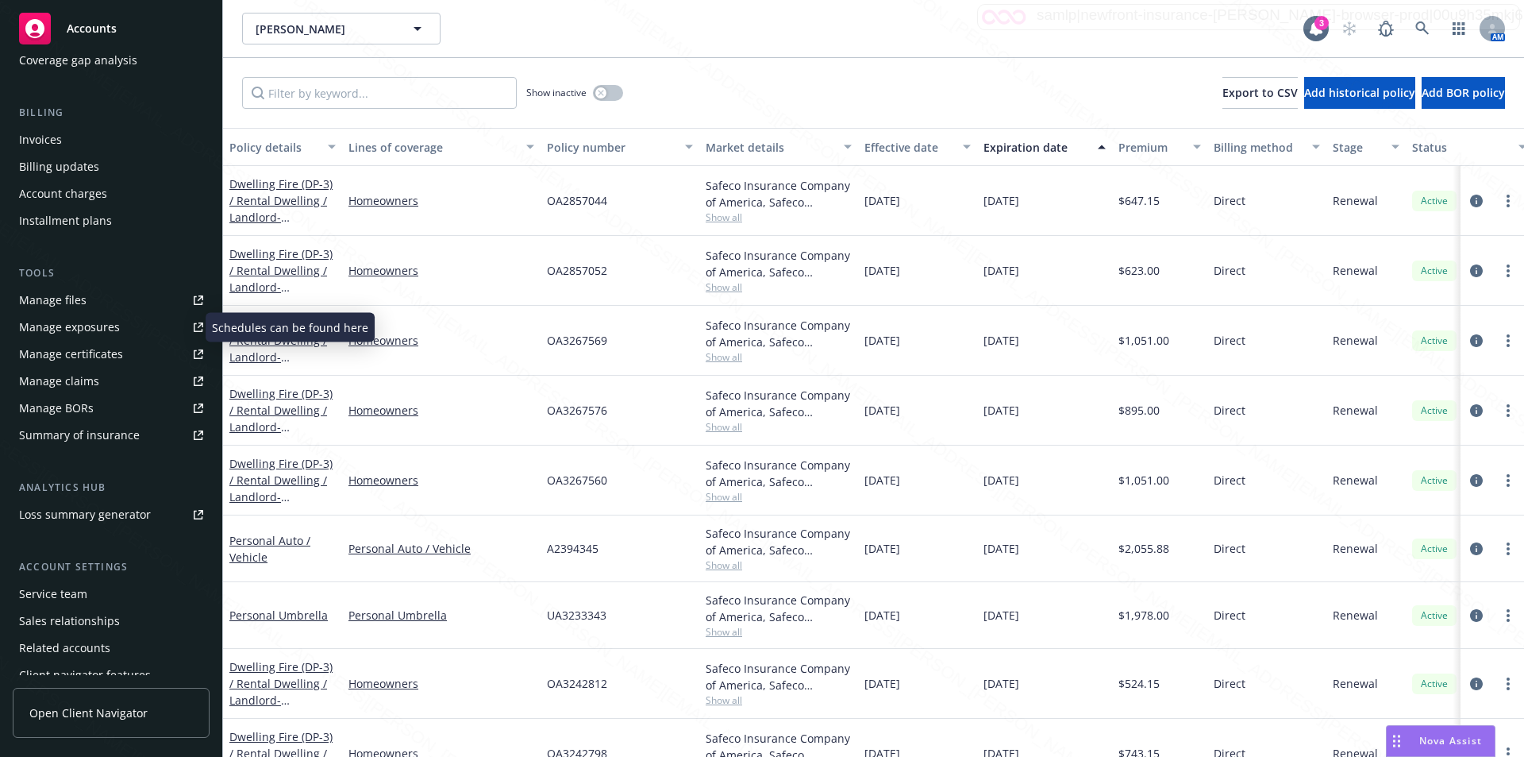
click at [53, 319] on div "Manage exposures" at bounding box center [69, 326] width 101 height 25
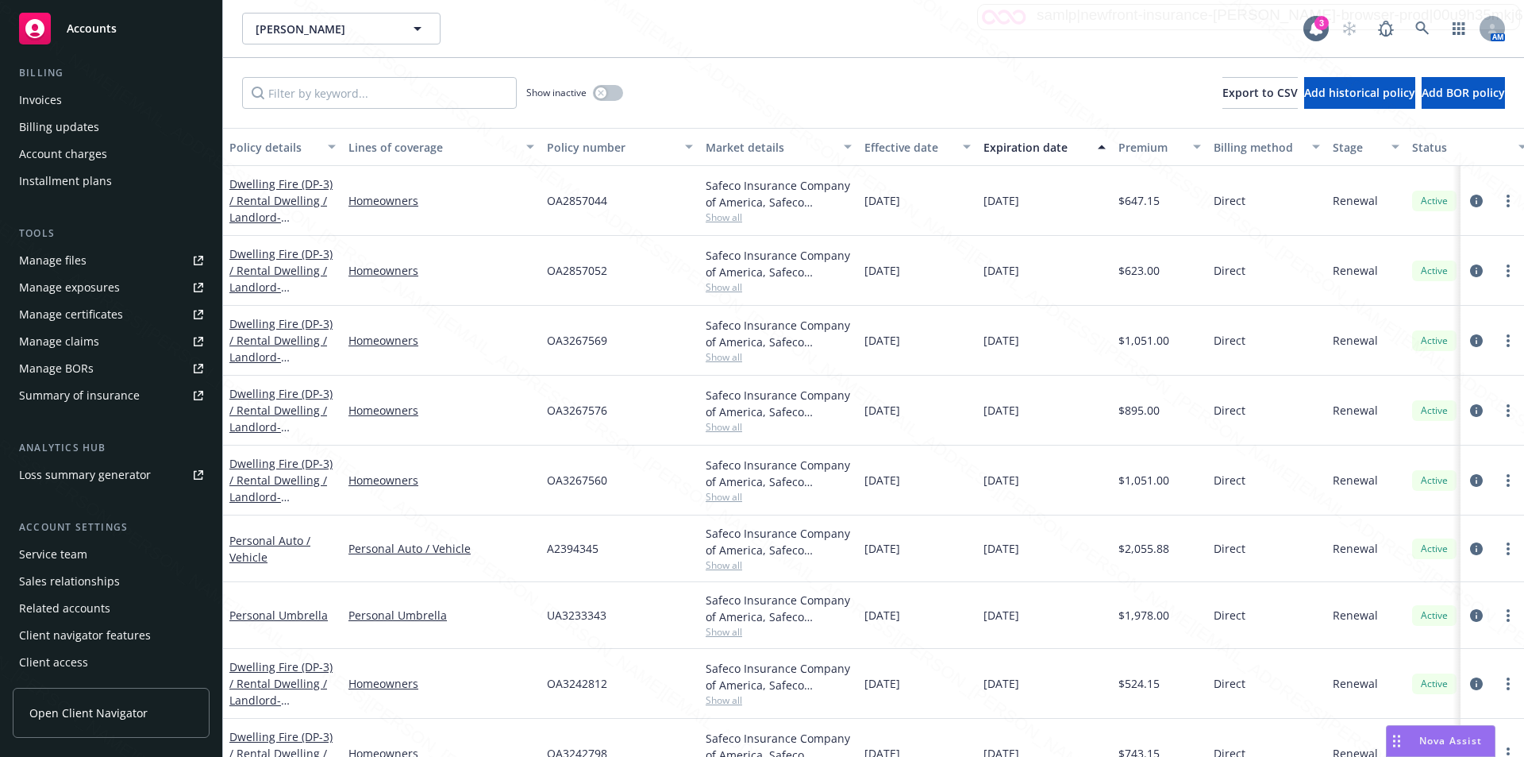
click at [59, 256] on div "Manage files" at bounding box center [52, 260] width 67 height 25
click at [1470, 618] on icon "circleInformation" at bounding box center [1476, 615] width 13 height 13
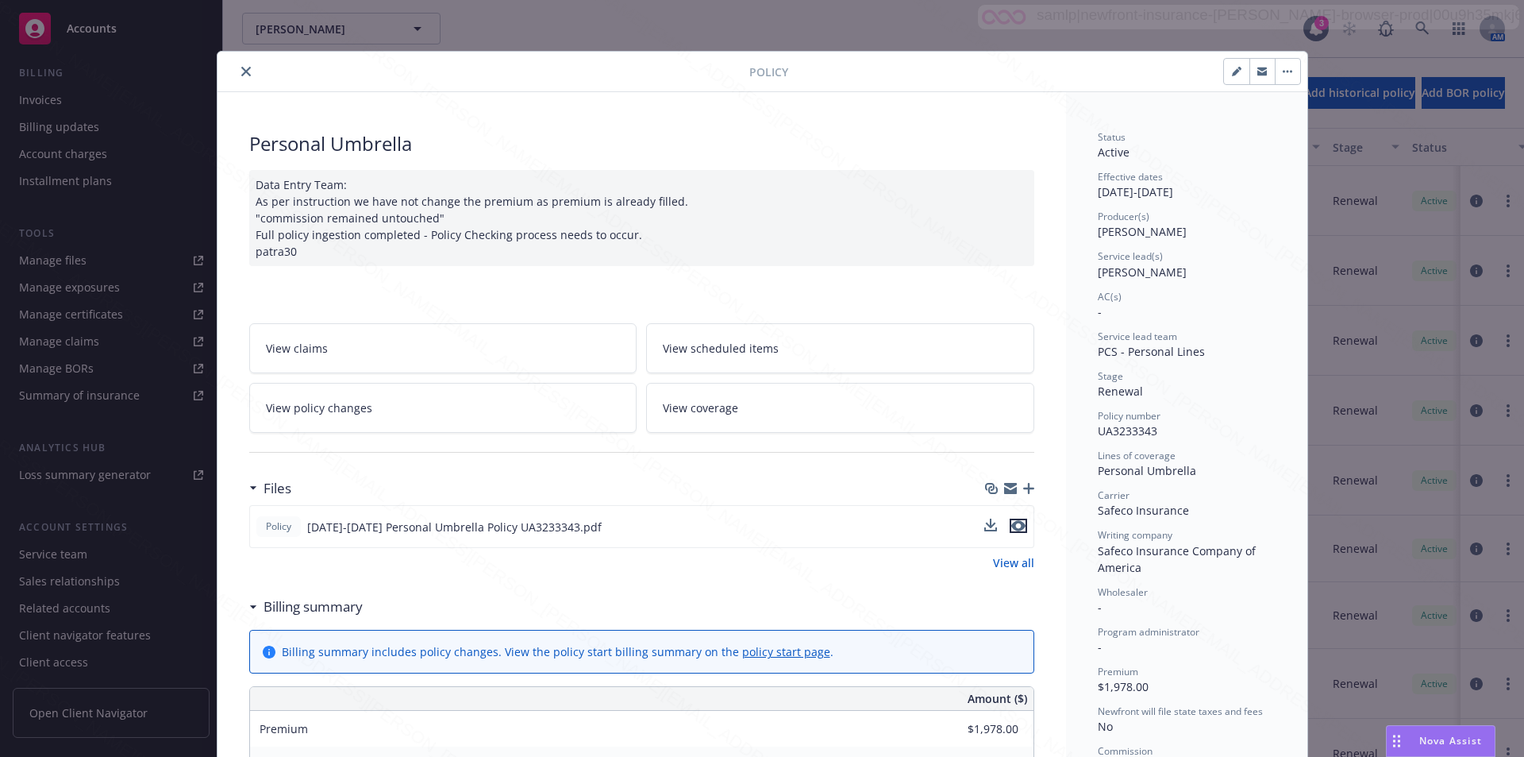
click at [1012, 529] on icon "preview file" at bounding box center [1018, 525] width 14 height 11
click at [241, 72] on icon "close" at bounding box center [246, 72] width 10 height 10
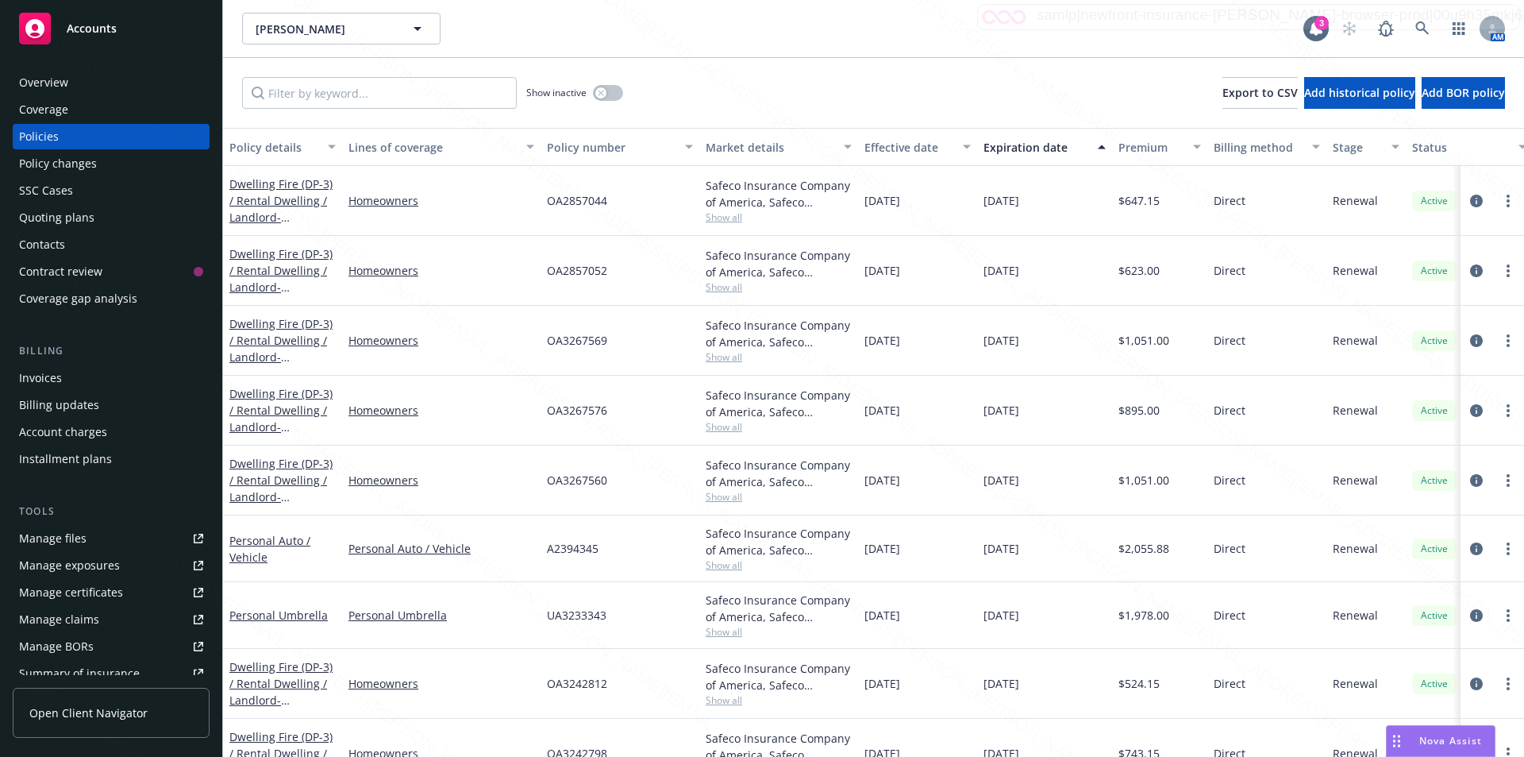
click at [66, 82] on div "Overview" at bounding box center [43, 82] width 49 height 25
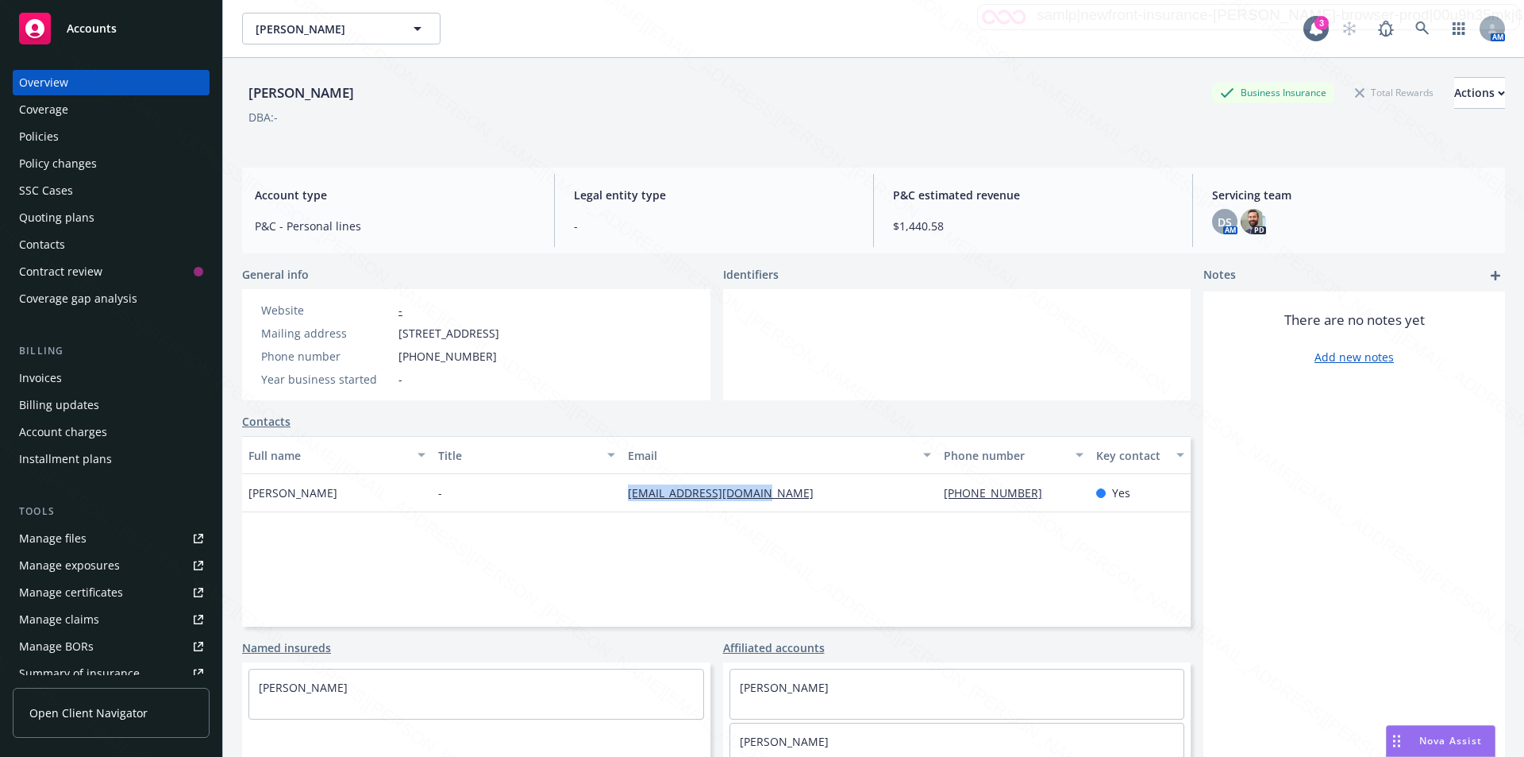
drag, startPoint x: 777, startPoint y: 499, endPoint x: 618, endPoint y: 497, distance: 159.6
click at [622, 497] on div "[EMAIL_ADDRESS][DOMAIN_NAME]" at bounding box center [780, 493] width 316 height 38
copy link "[EMAIL_ADDRESS][DOMAIN_NAME]"
drag, startPoint x: 402, startPoint y: 335, endPoint x: 471, endPoint y: 333, distance: 69.1
click at [471, 333] on span "[STREET_ADDRESS]" at bounding box center [449, 333] width 101 height 17
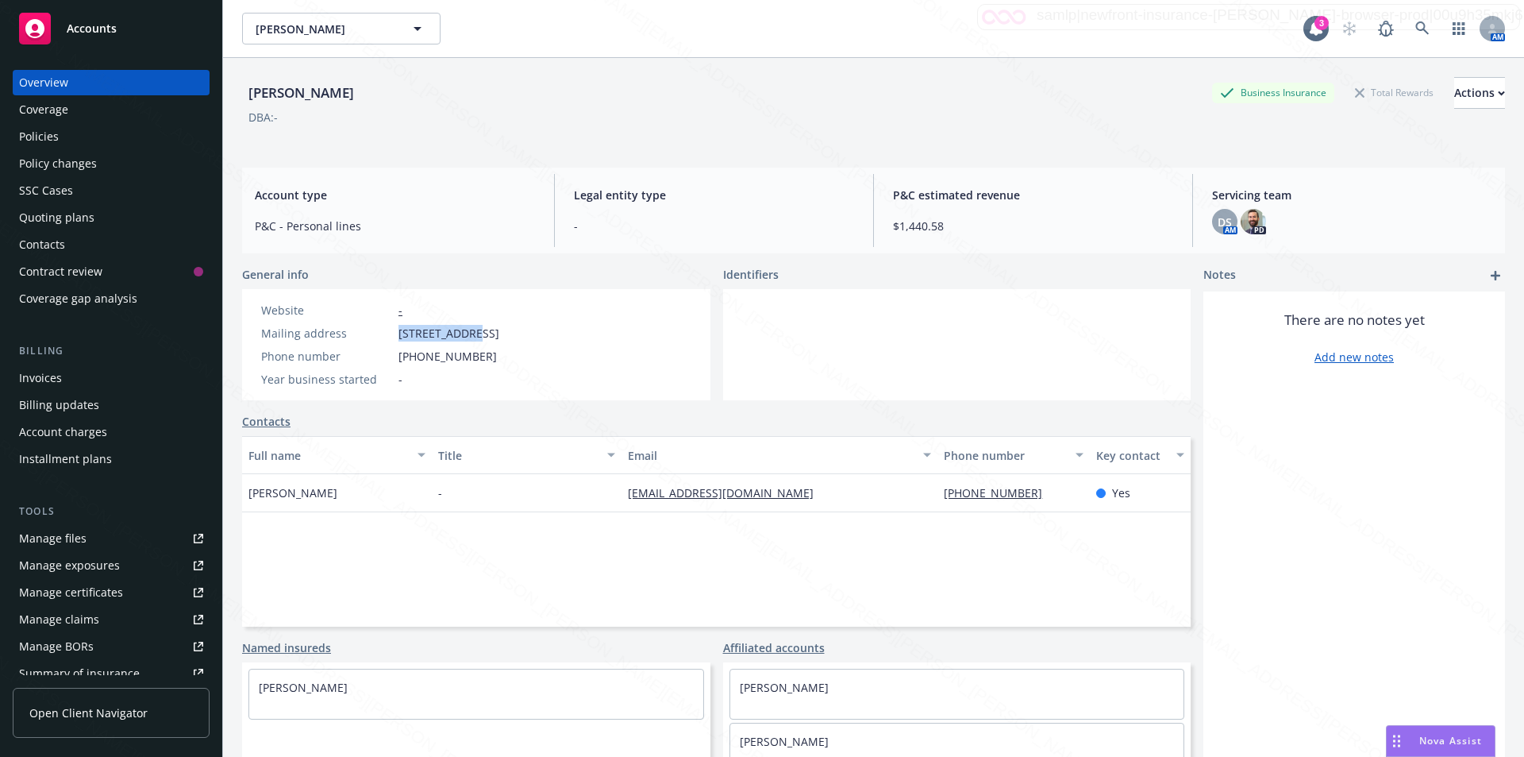
copy span "428 Walnut Pl"
click at [1416, 25] on icon at bounding box center [1423, 28] width 14 height 14
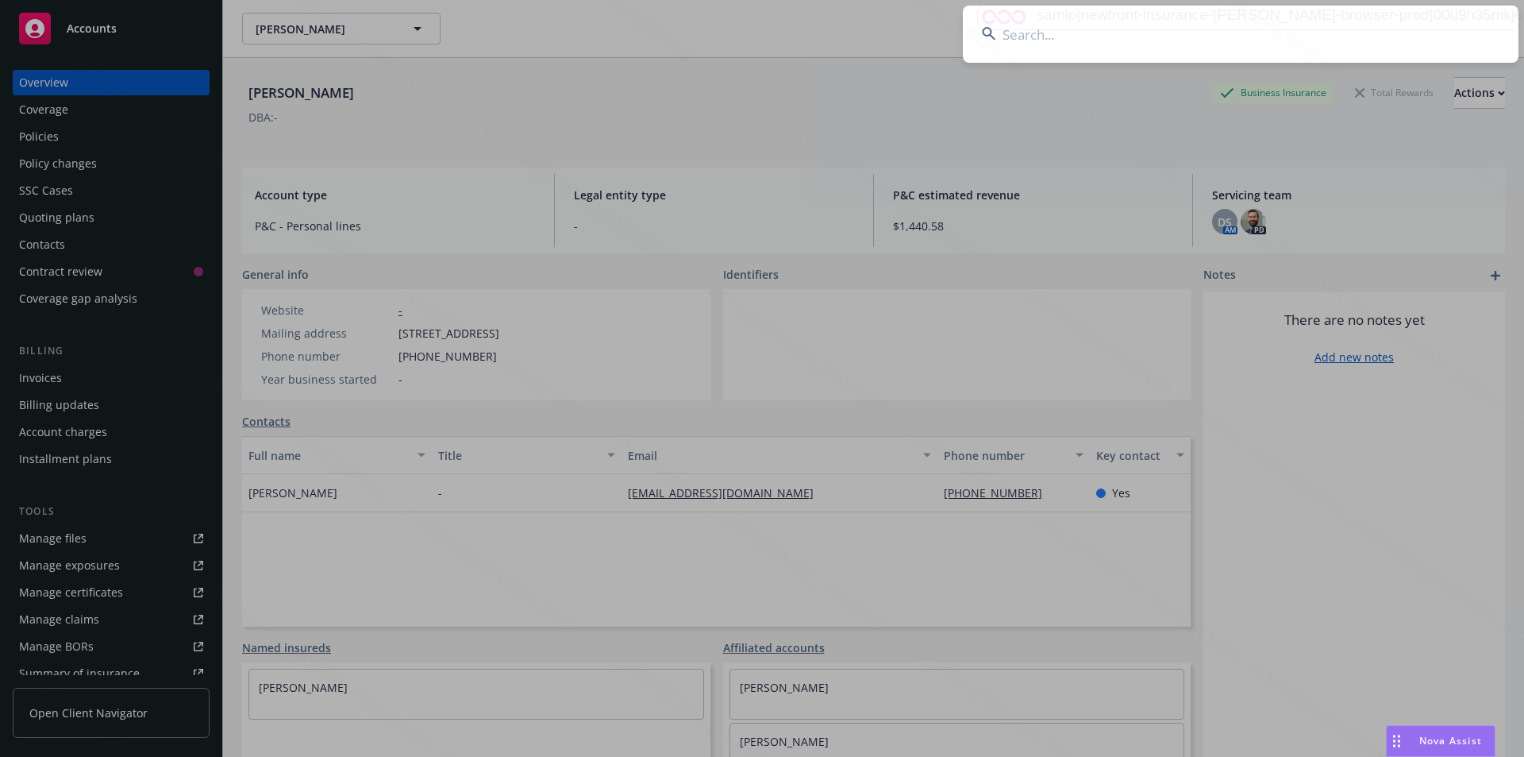
click at [1077, 38] on input at bounding box center [1241, 34] width 556 height 57
type input "[PERSON_NAME]"
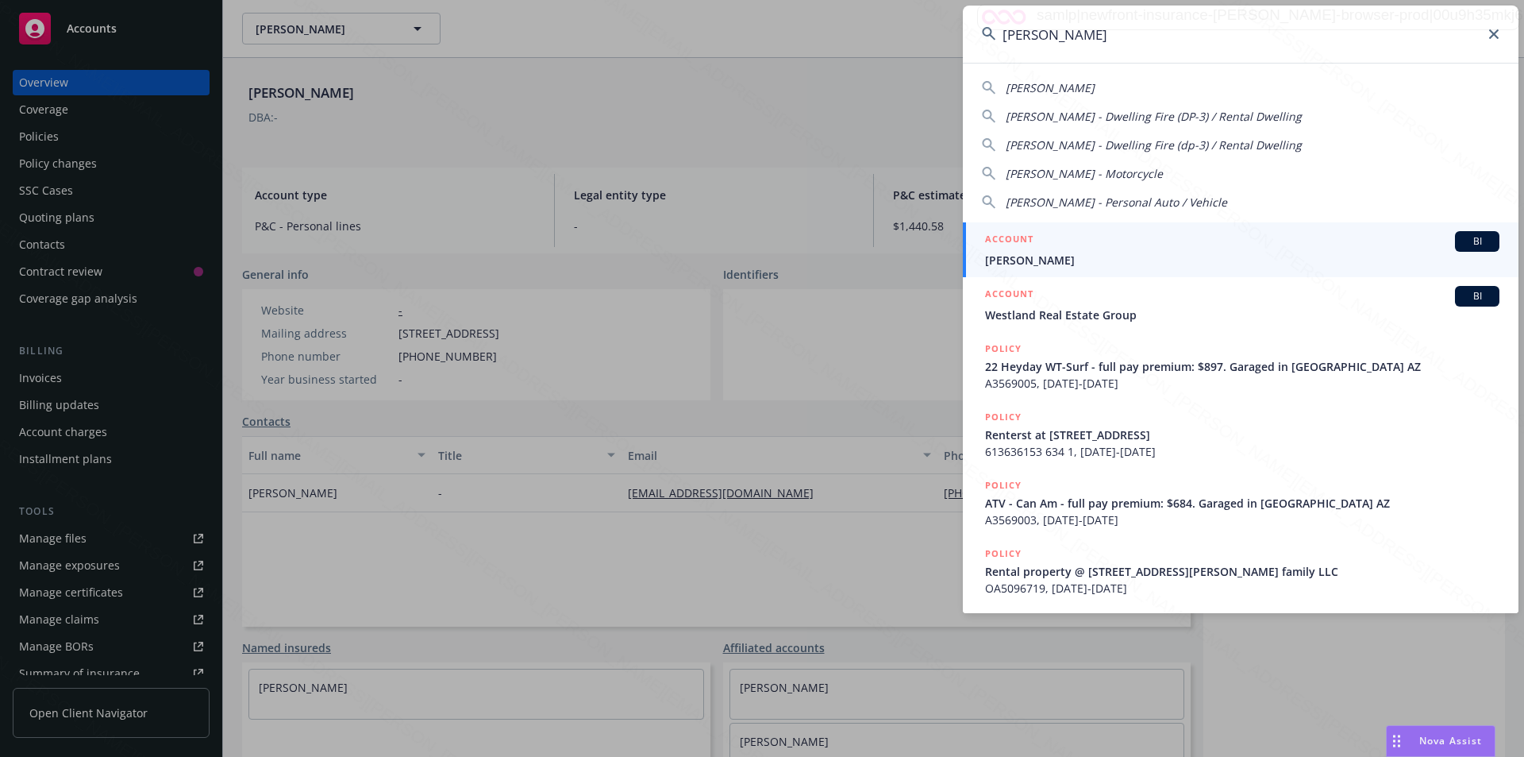
click at [1060, 262] on span "[PERSON_NAME]" at bounding box center [1242, 260] width 514 height 17
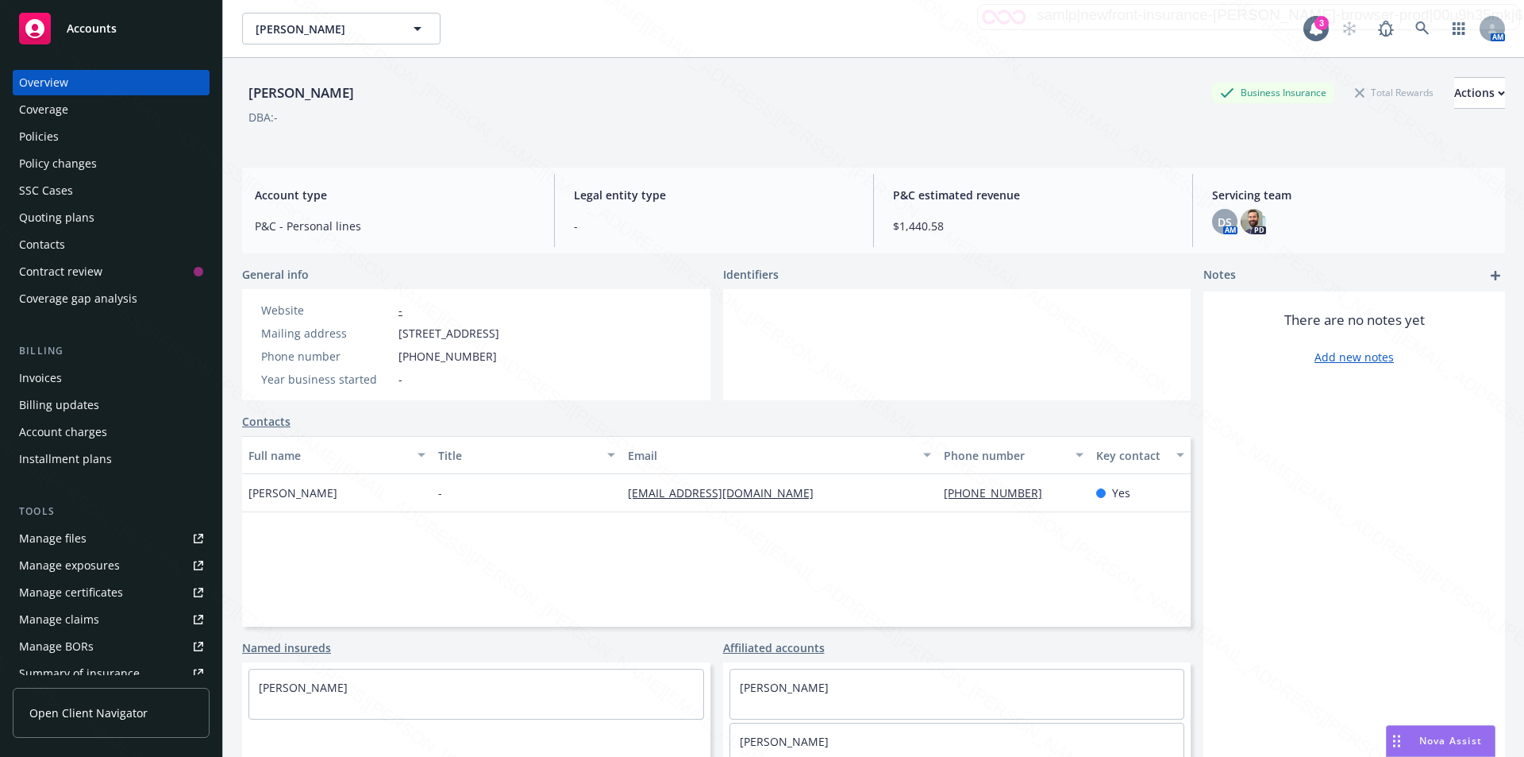
click at [44, 137] on div "Policies" at bounding box center [39, 136] width 40 height 25
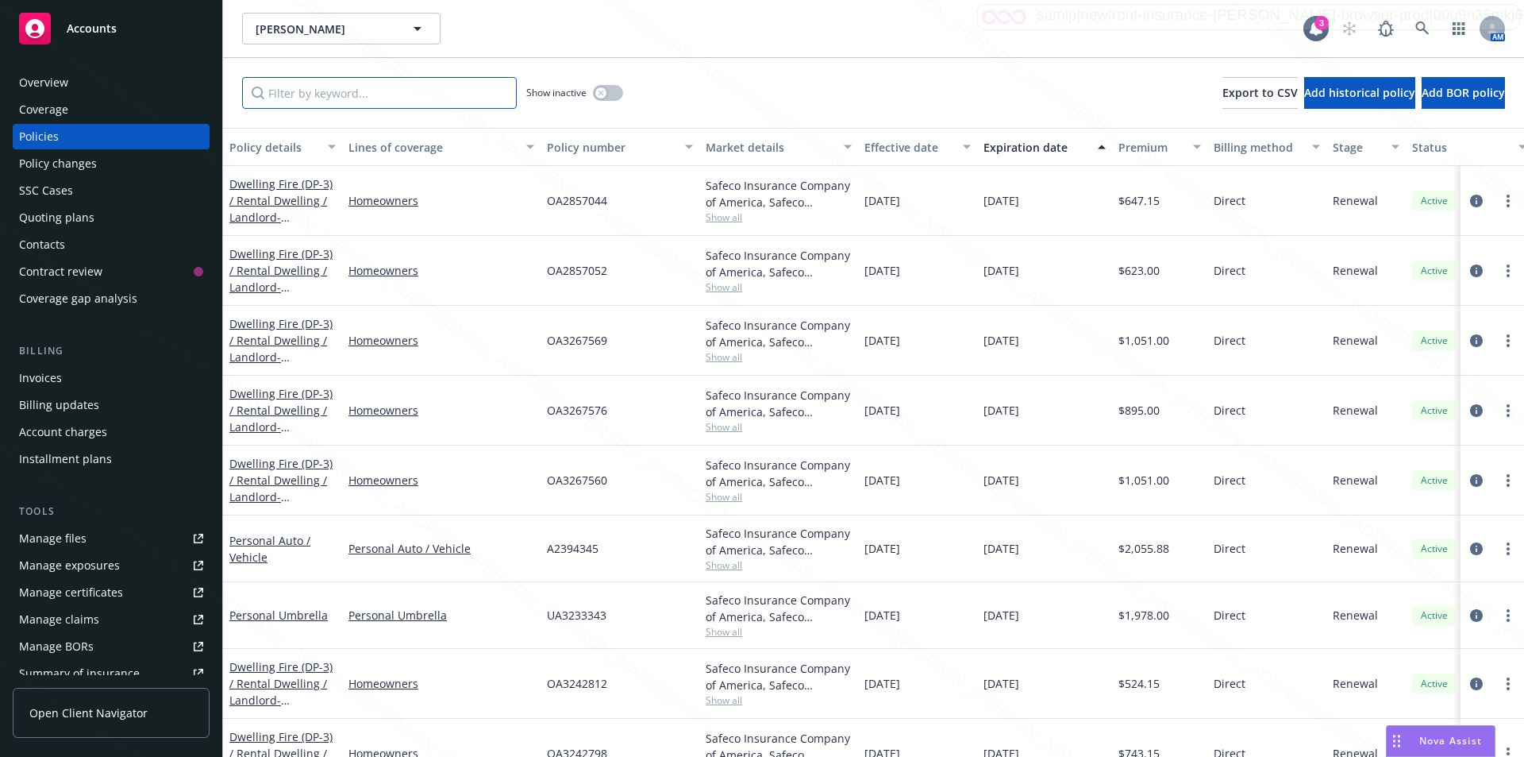
click at [349, 94] on input "Filter by keyword..." at bounding box center [379, 93] width 275 height 32
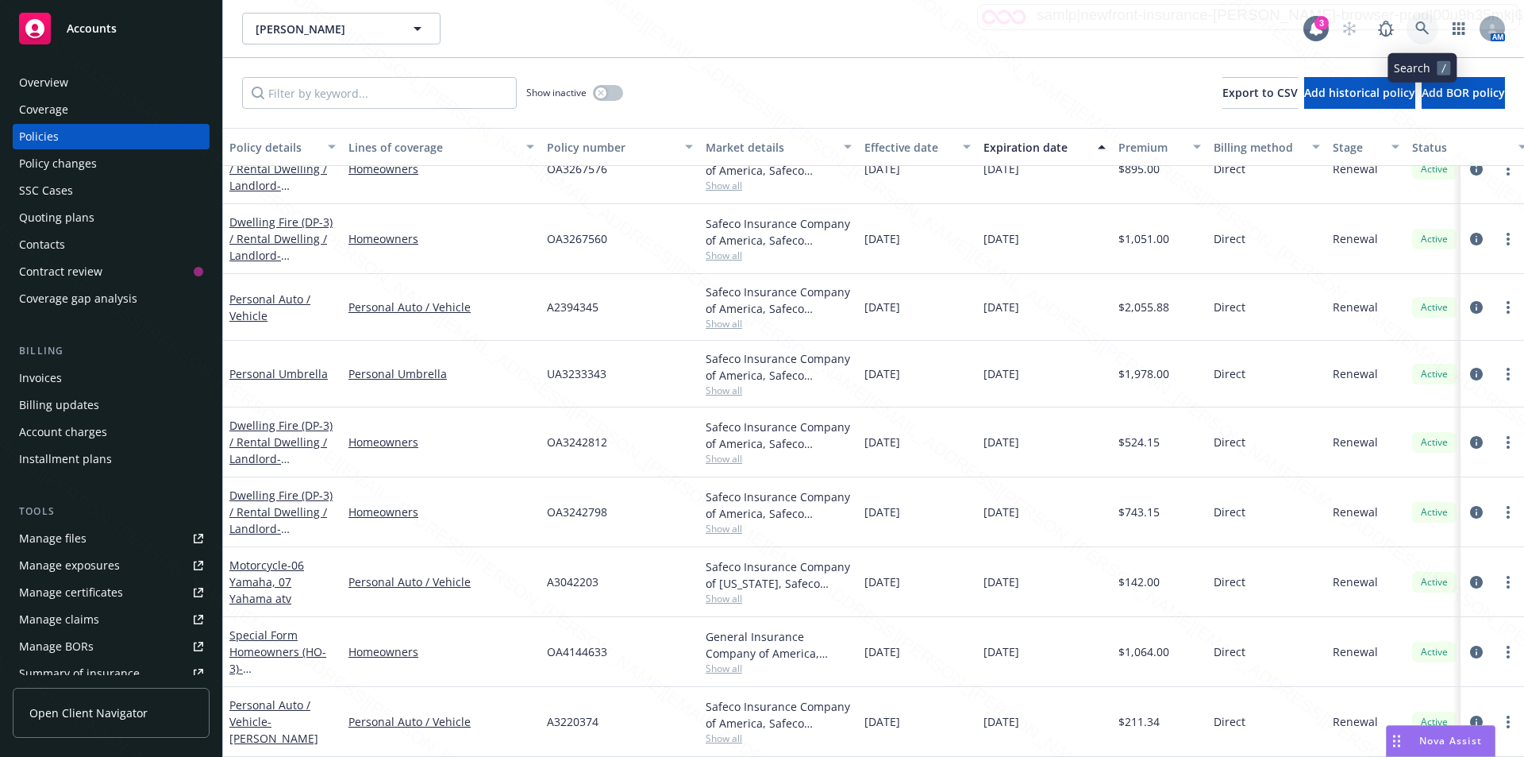
click at [1429, 26] on icon at bounding box center [1423, 28] width 14 height 14
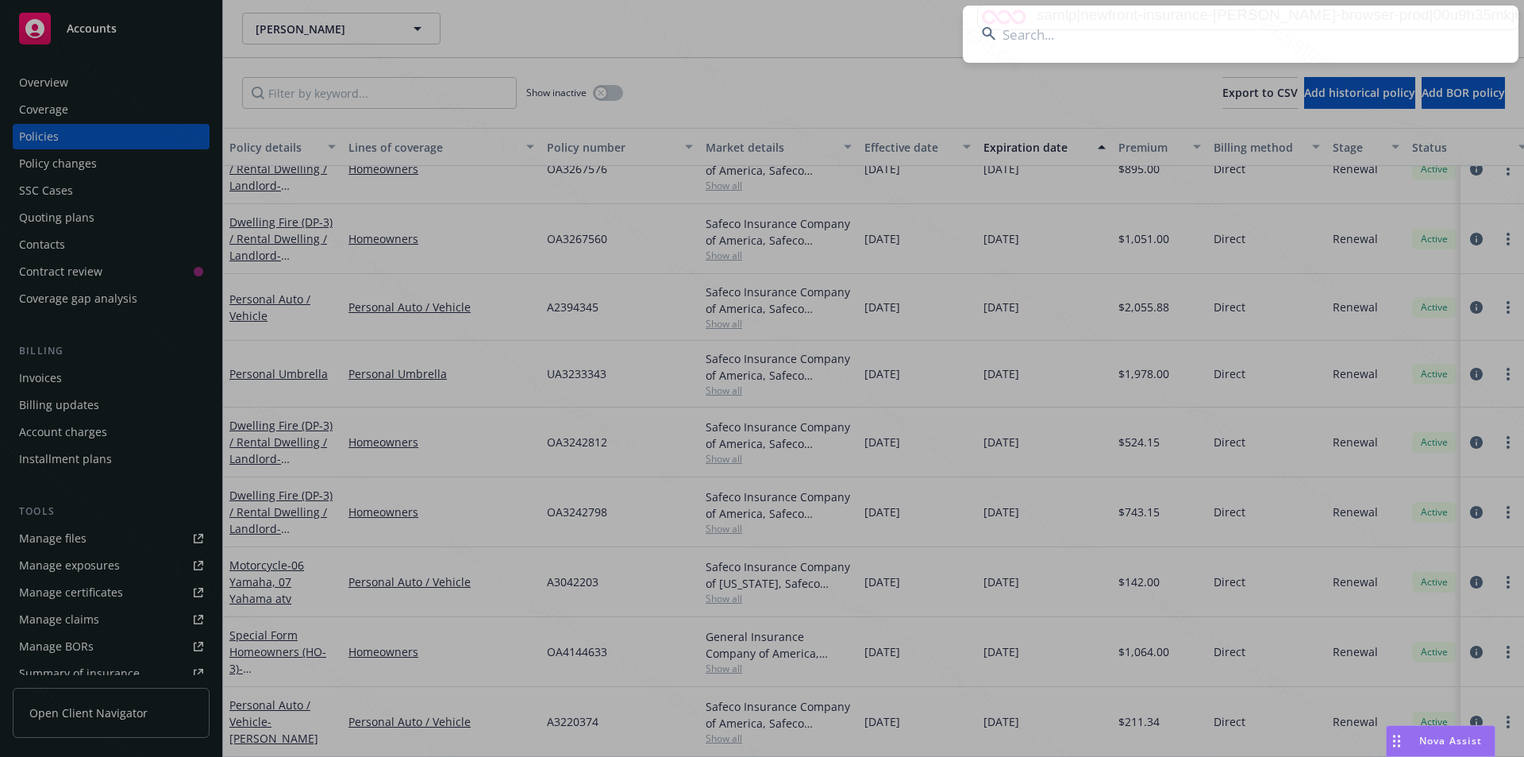
click at [1245, 33] on input at bounding box center [1241, 34] width 556 height 57
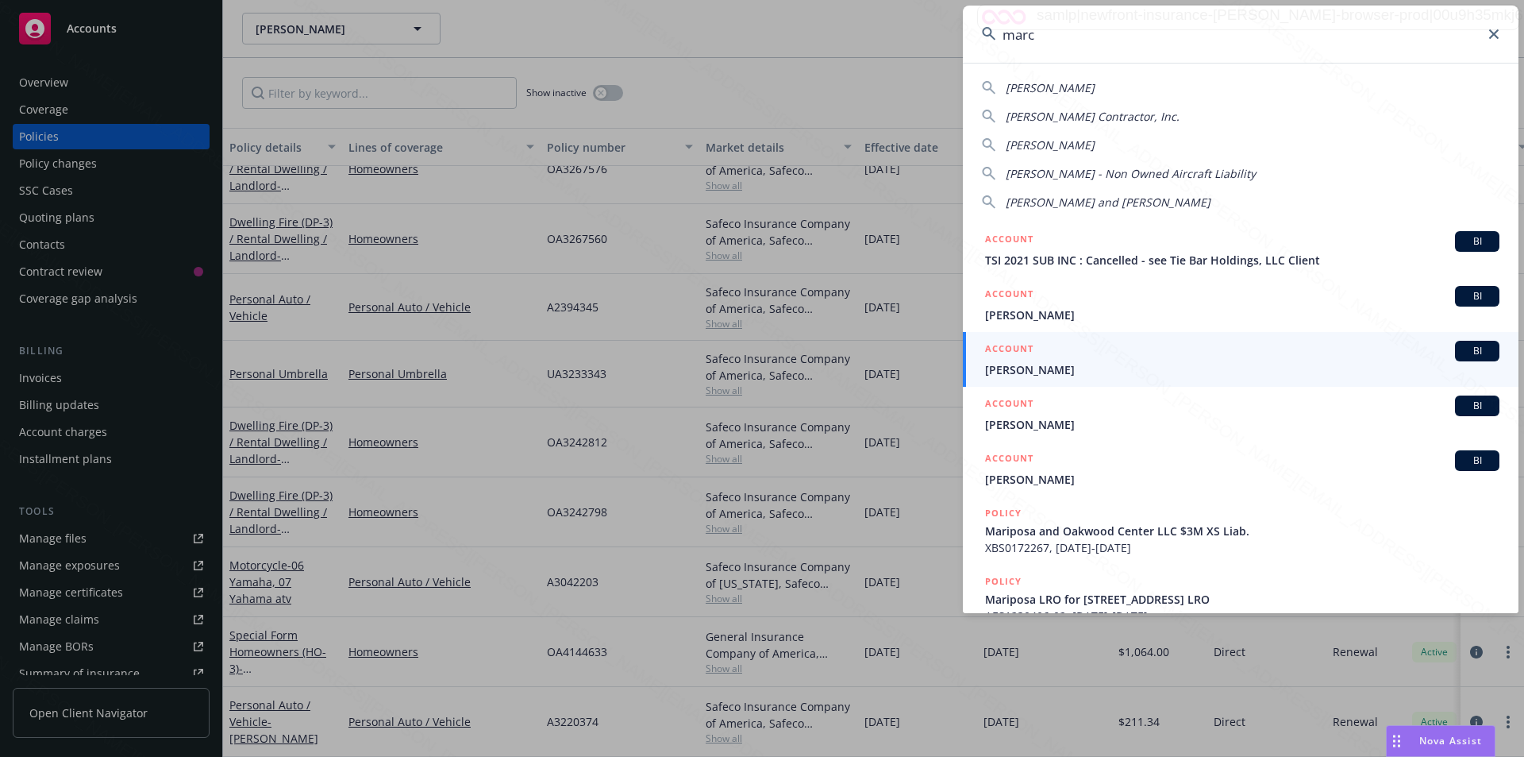
type input "marc"
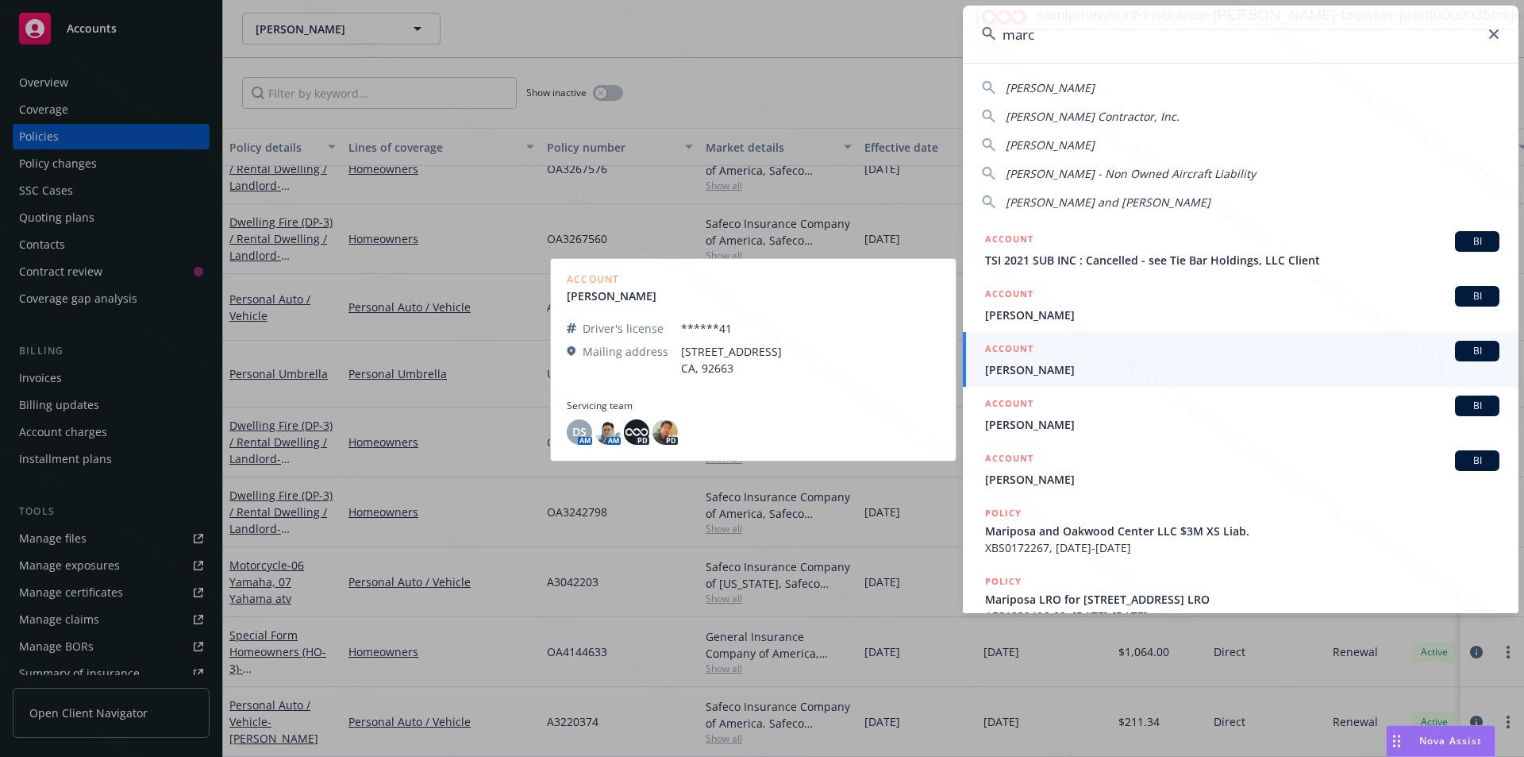
click at [1039, 368] on span "[PERSON_NAME]" at bounding box center [1242, 369] width 514 height 17
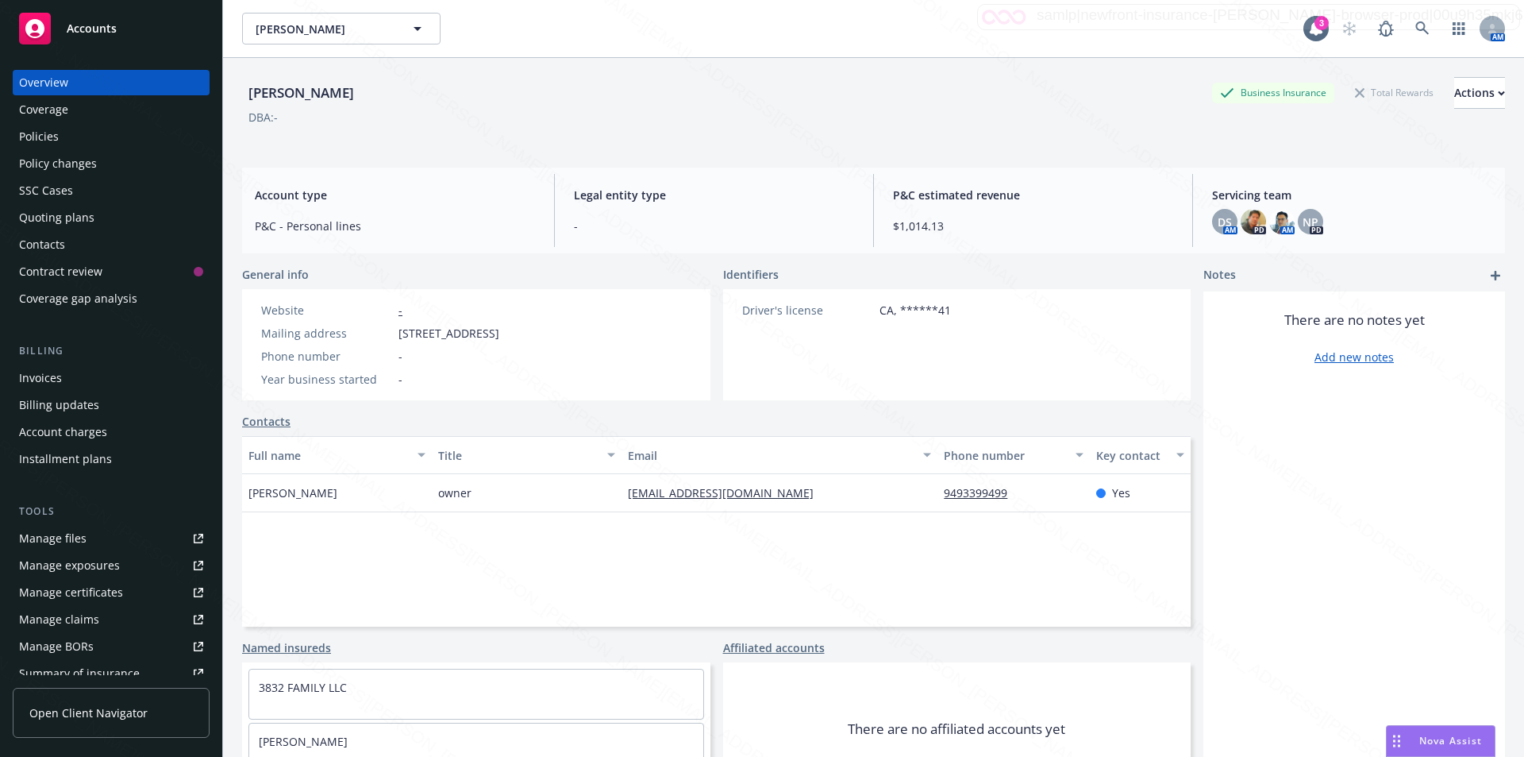
click at [44, 133] on div "Policies" at bounding box center [39, 136] width 40 height 25
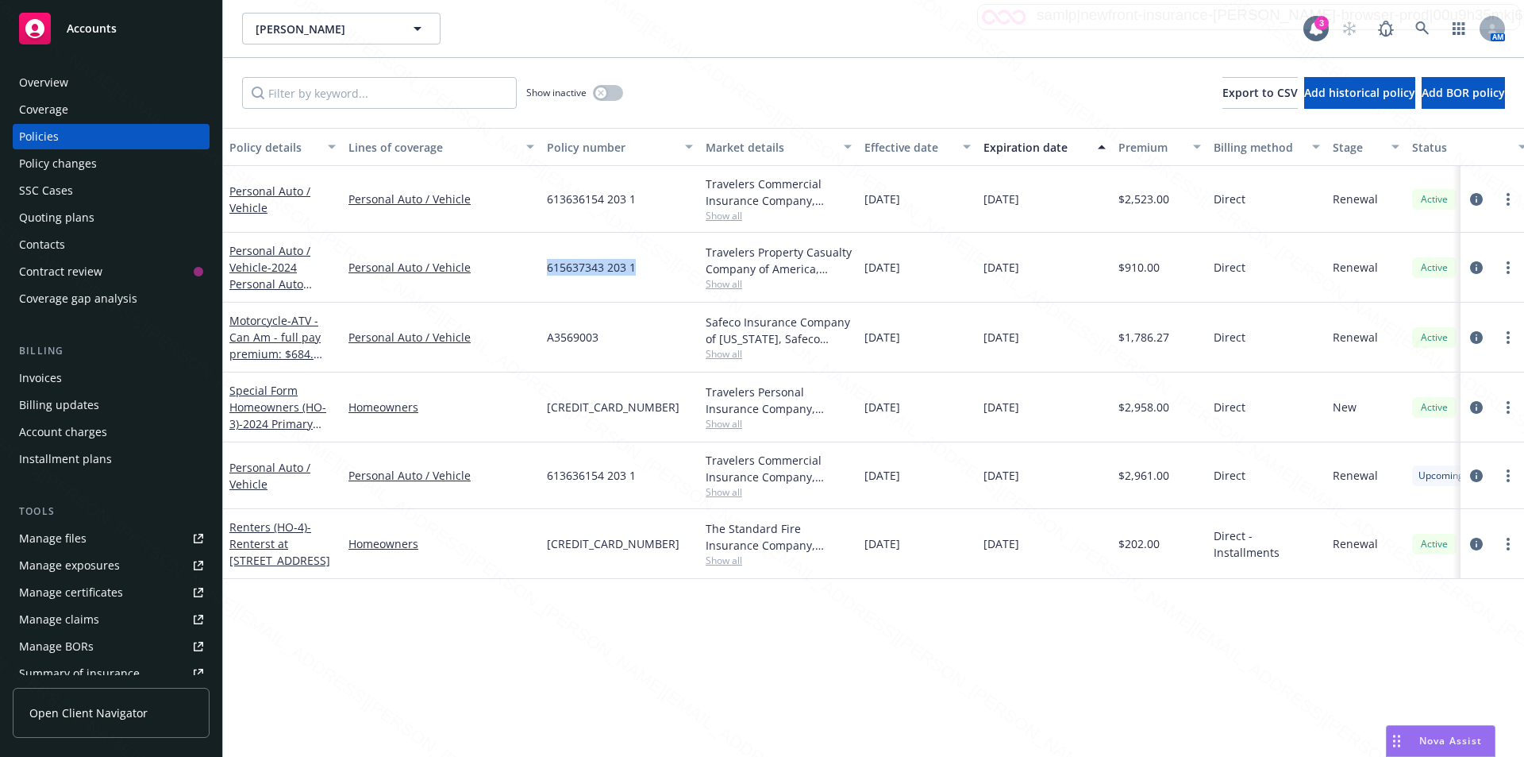
drag, startPoint x: 644, startPoint y: 266, endPoint x: 542, endPoint y: 272, distance: 101.8
click at [542, 272] on div "615637343 203 1" at bounding box center [620, 268] width 159 height 70
copy span "615637343 203 1"
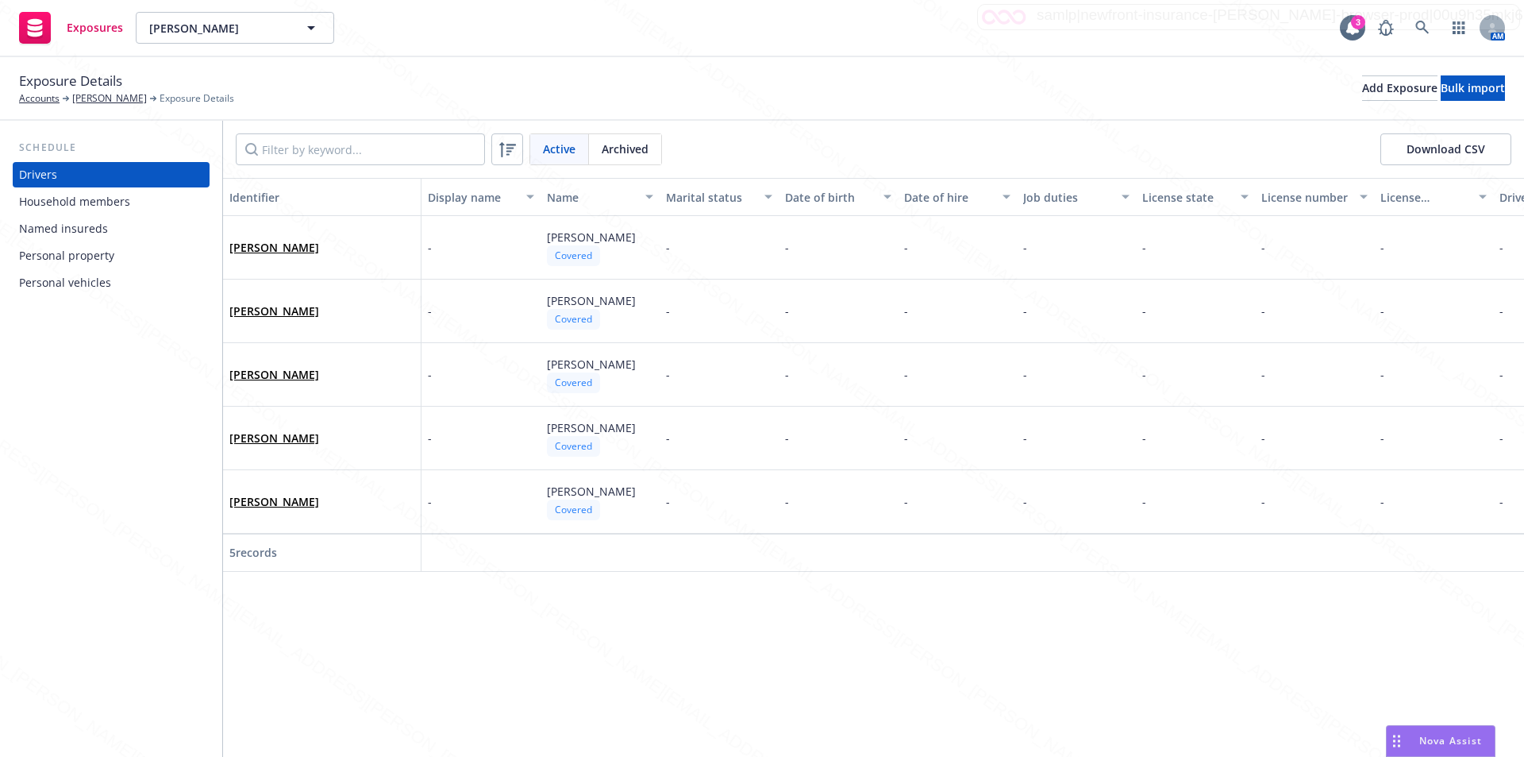
click at [518, 643] on div "Identifier Display name Name Marital status Date of birth Date of hire Job duti…" at bounding box center [873, 467] width 1301 height 579
click at [48, 225] on div "Named insureds" at bounding box center [63, 228] width 89 height 25
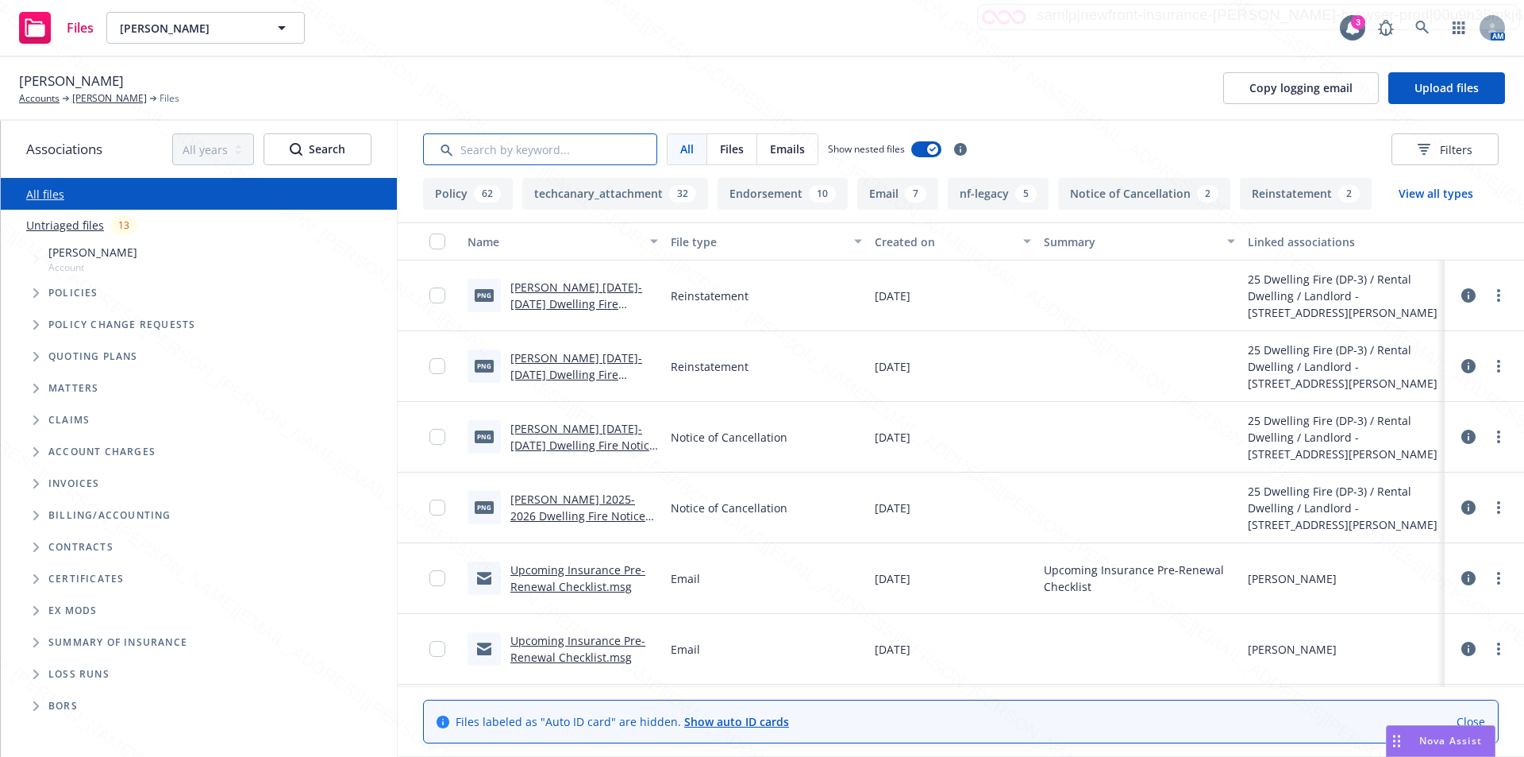
click at [471, 150] on input "Search by keyword..." at bounding box center [540, 149] width 234 height 32
type input "appl"
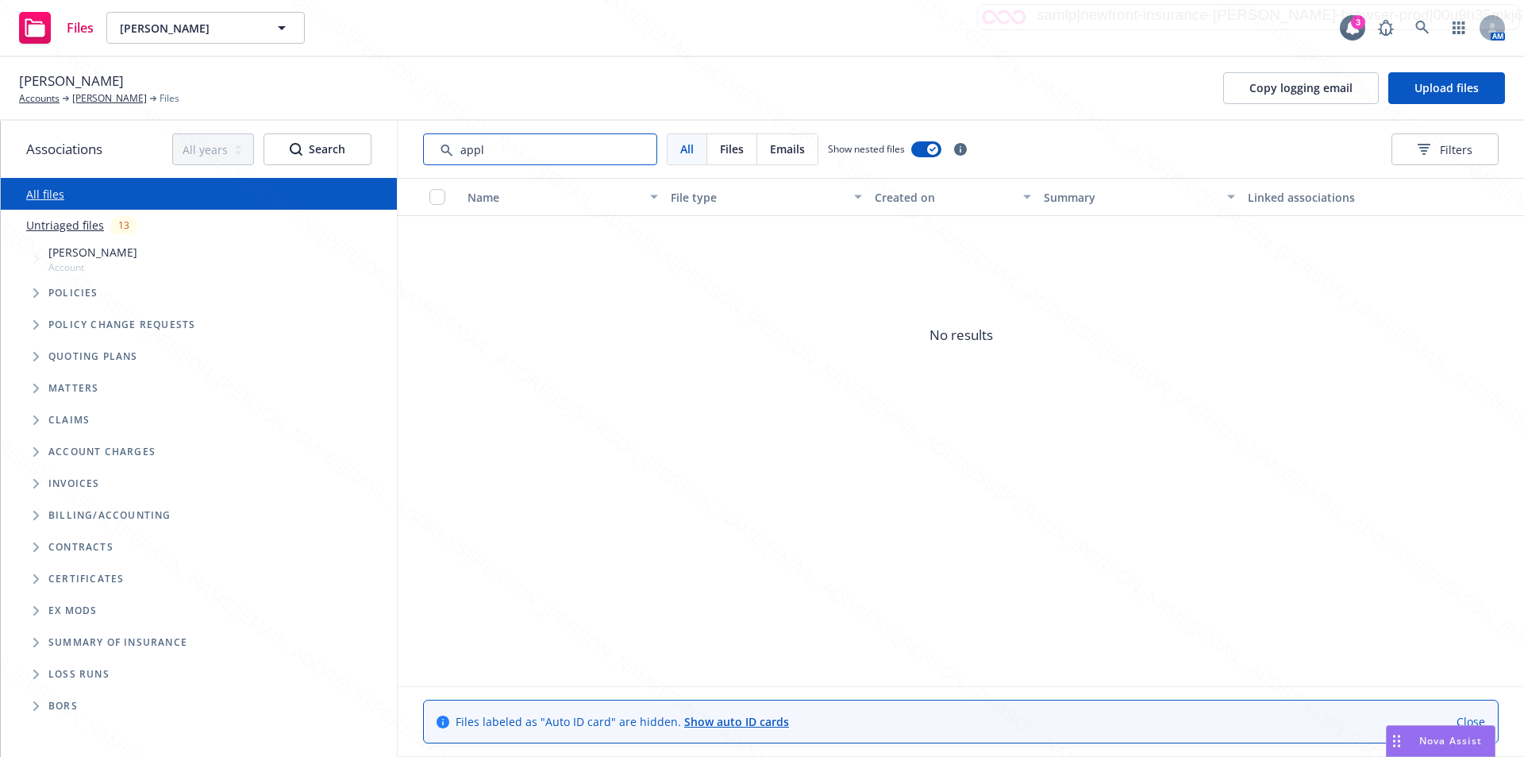
drag, startPoint x: 487, startPoint y: 154, endPoint x: 444, endPoint y: 153, distance: 43.7
click at [444, 153] on input "Search by keyword..." at bounding box center [540, 149] width 234 height 32
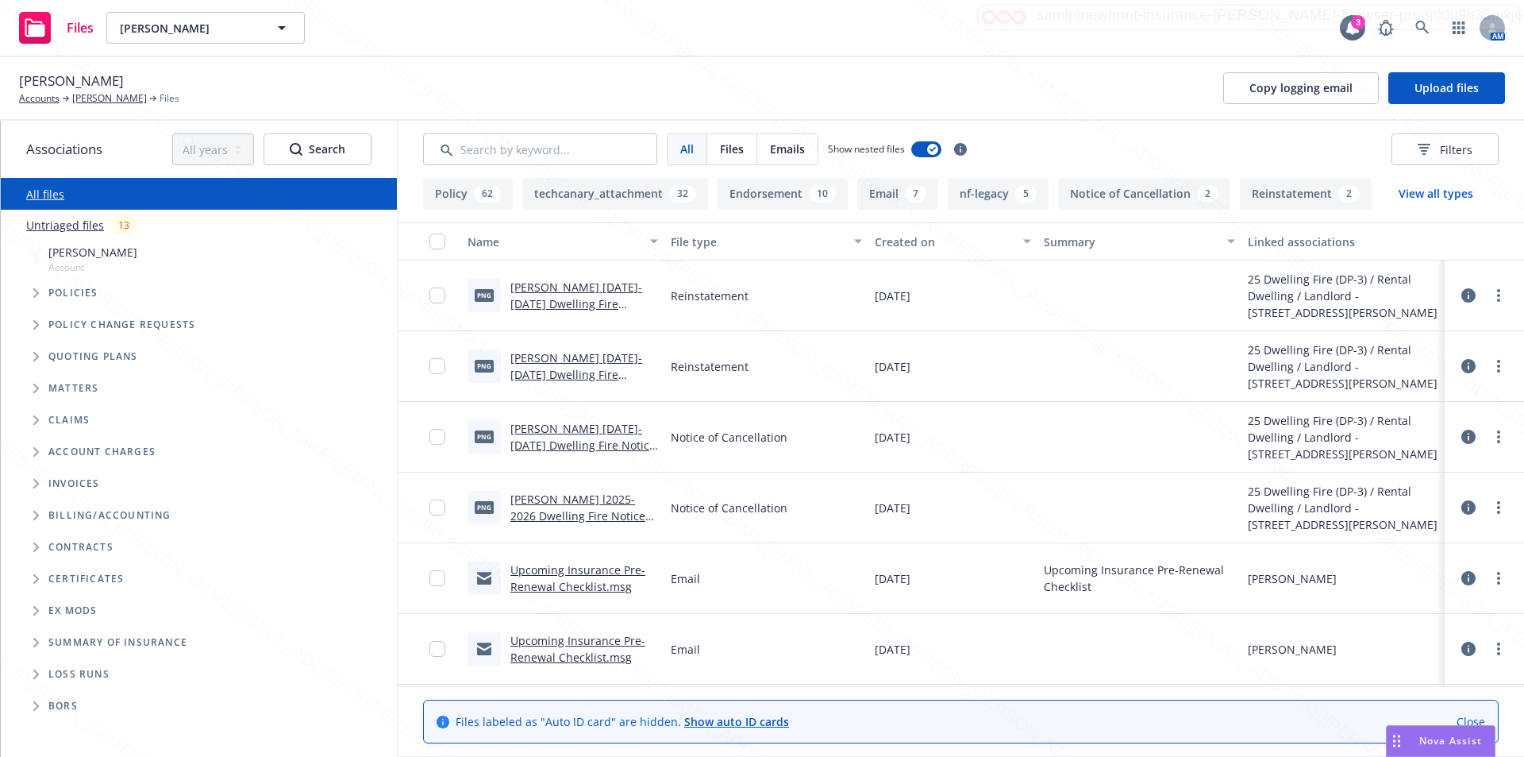
click at [861, 476] on div "Notice of Cancellation" at bounding box center [765, 507] width 203 height 71
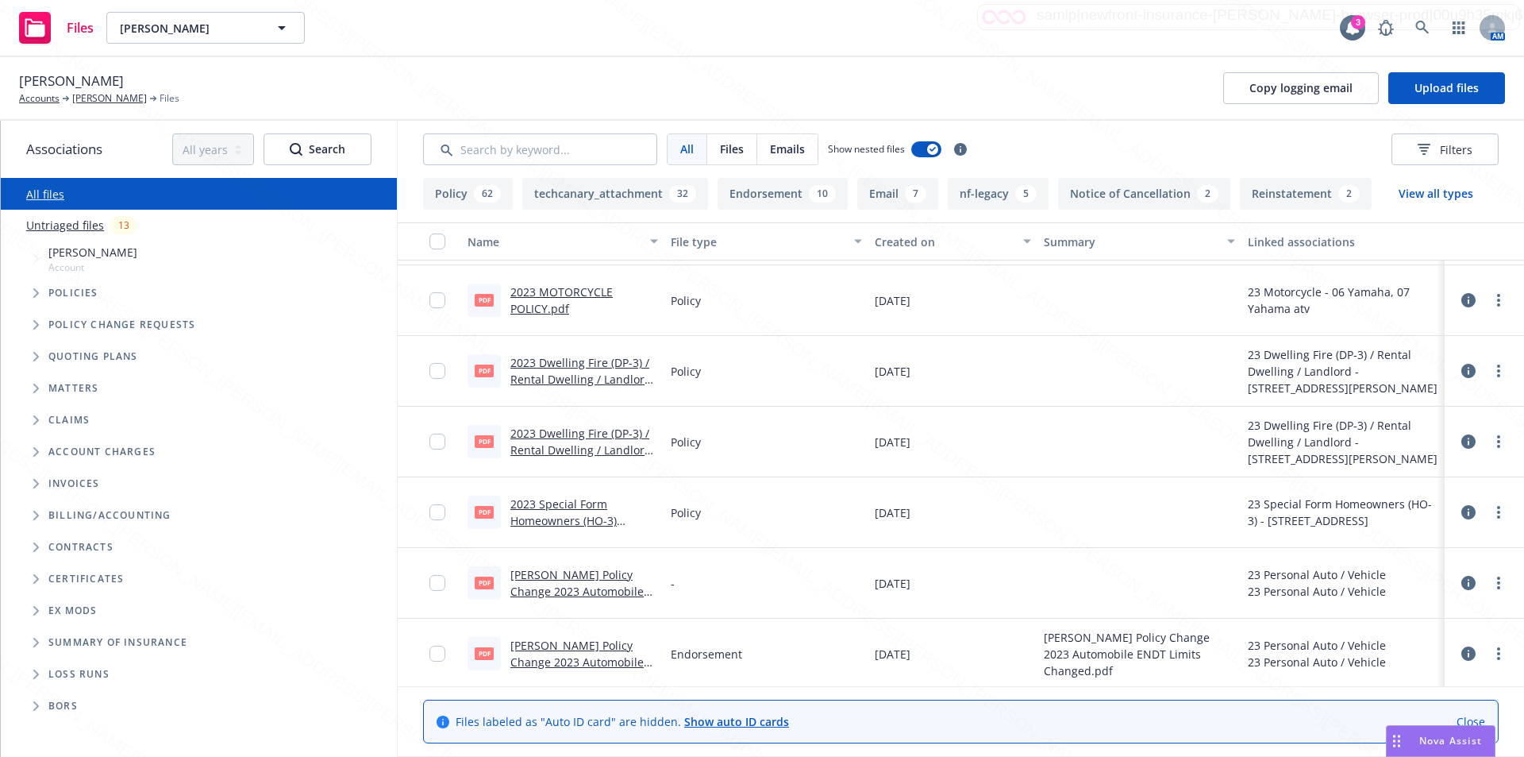
scroll to position [3109, 0]
